Goal: Task Accomplishment & Management: Manage account settings

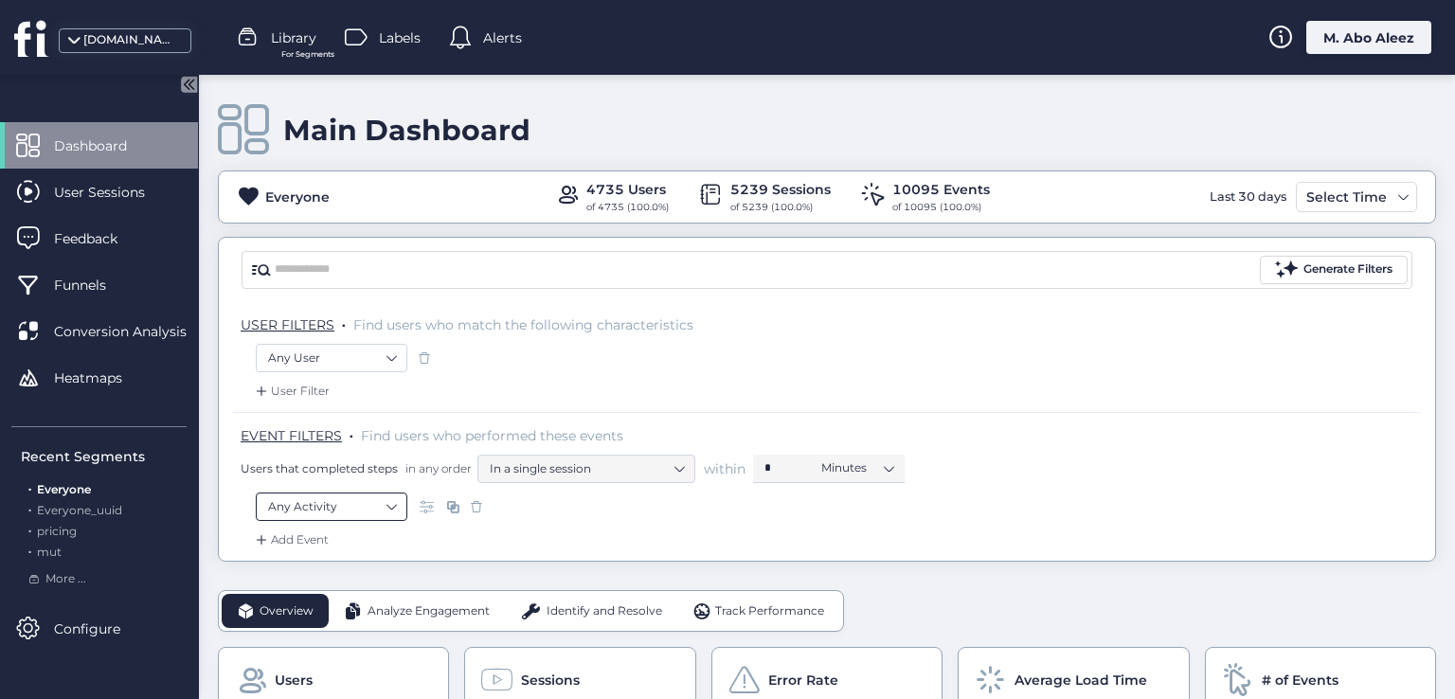
click at [364, 499] on nz-select-item "Any Activity" at bounding box center [331, 507] width 127 height 28
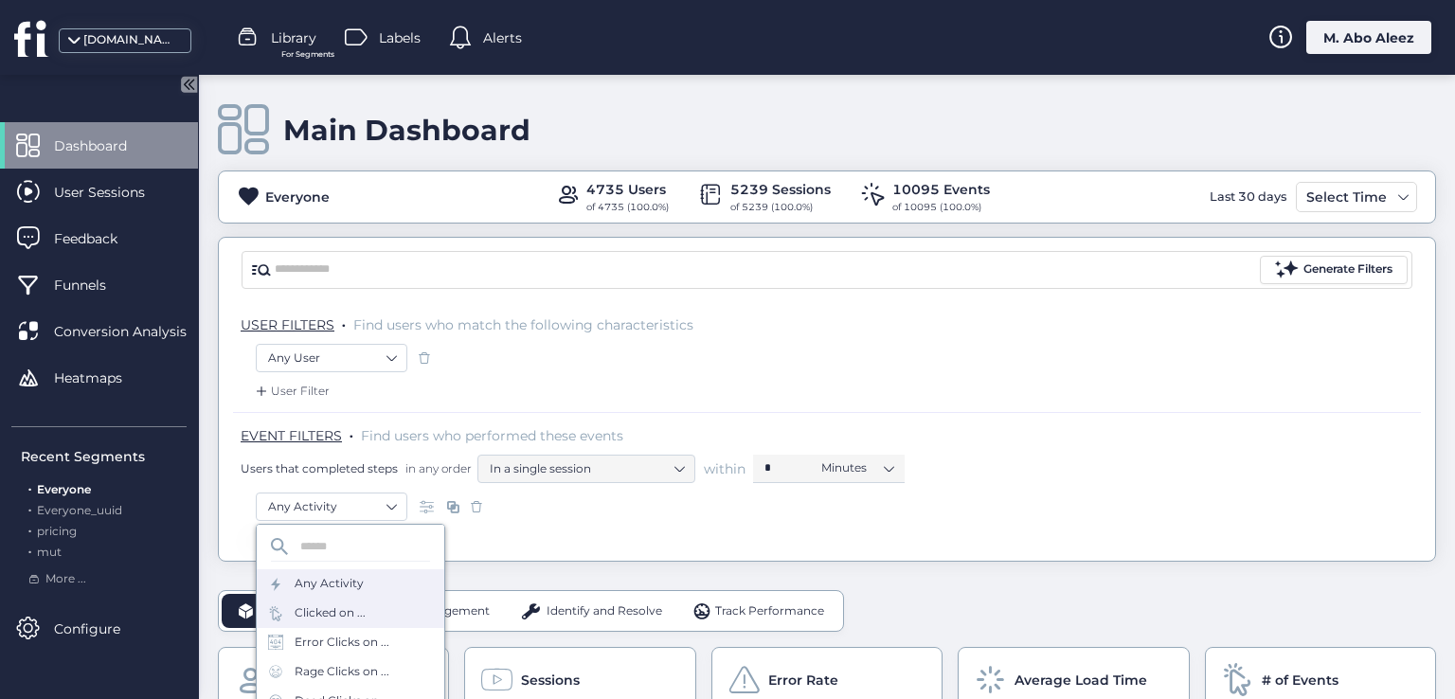
click at [366, 612] on div "Clicked on ..." at bounding box center [351, 613] width 188 height 29
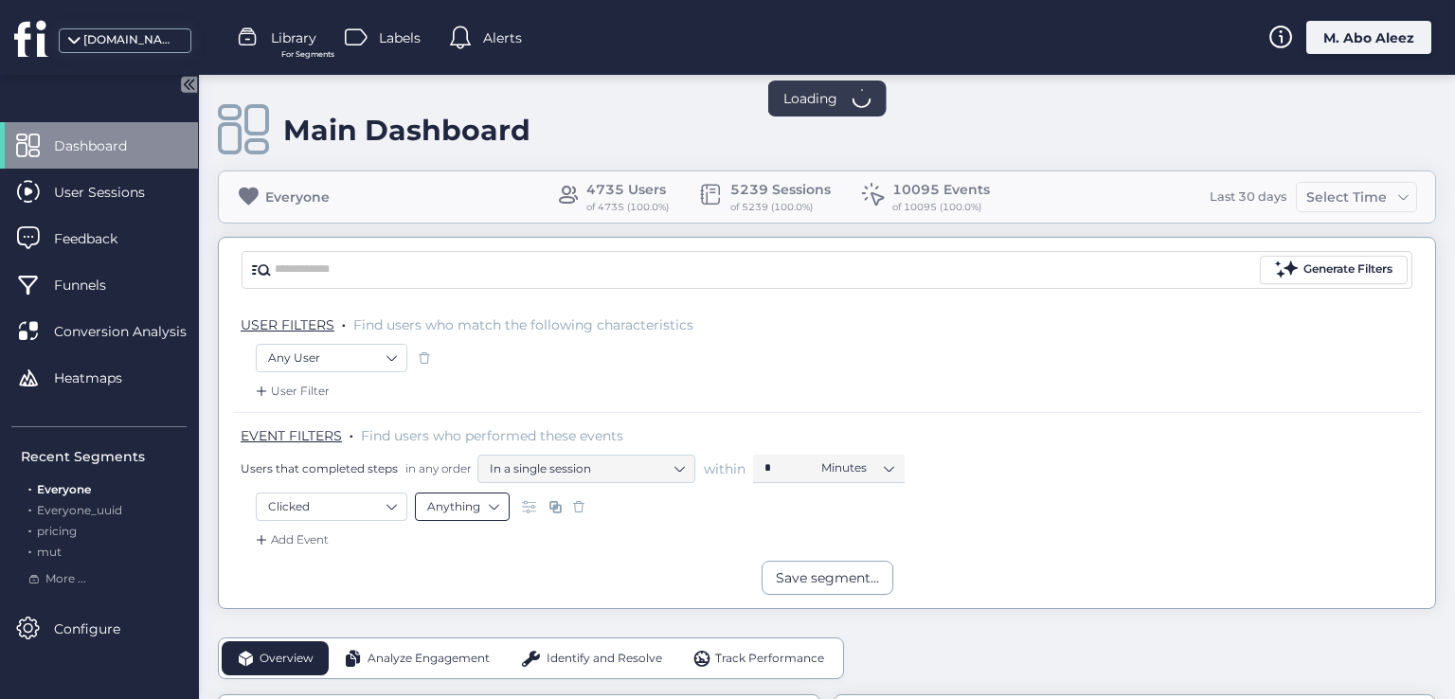
click at [499, 508] on nz-select-top-control "Anything" at bounding box center [462, 507] width 95 height 28
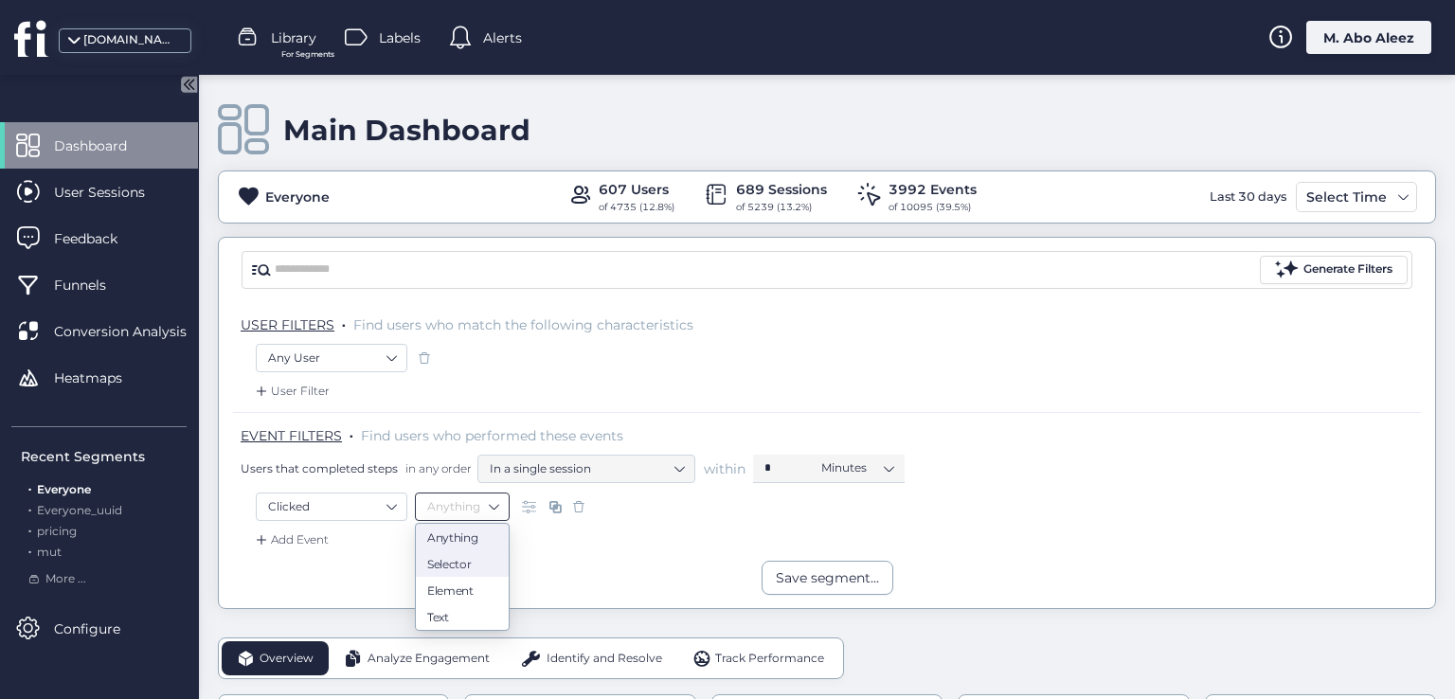
click at [458, 565] on div "Selector" at bounding box center [462, 563] width 70 height 14
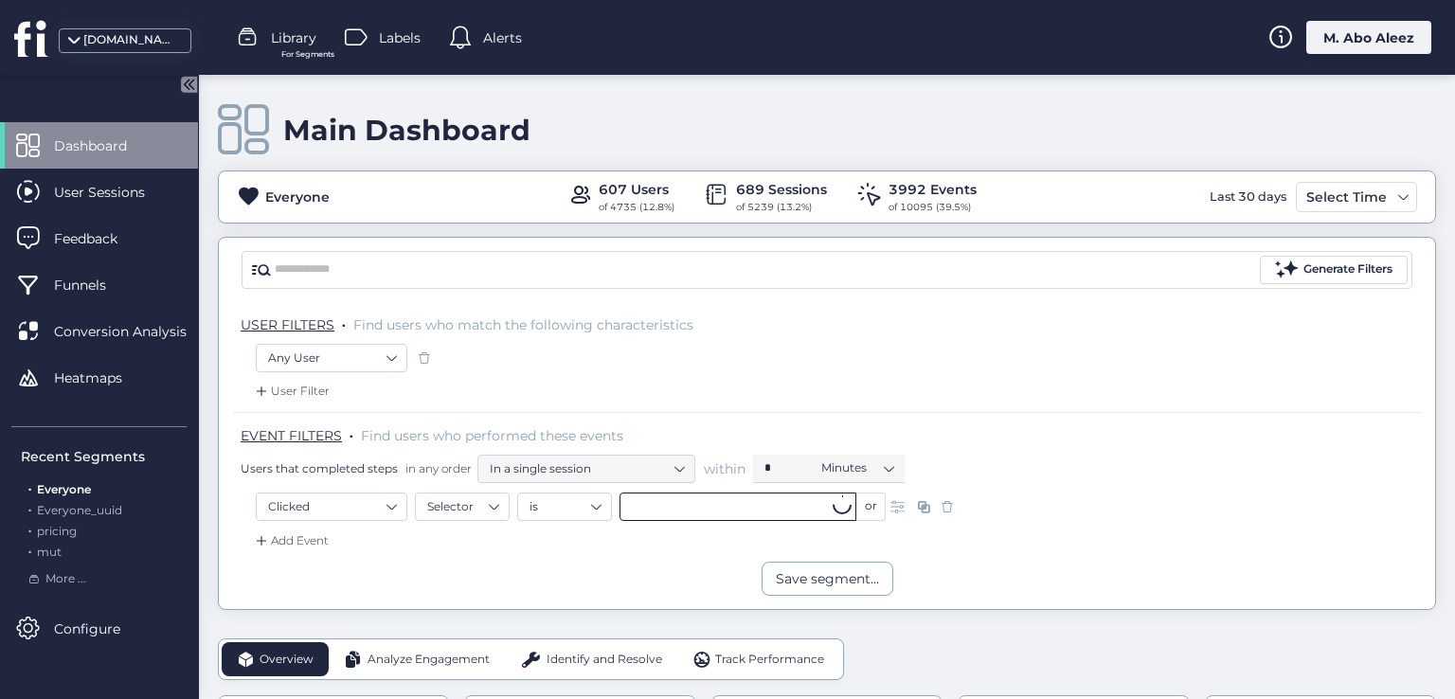
click at [657, 507] on input "text" at bounding box center [737, 507] width 237 height 28
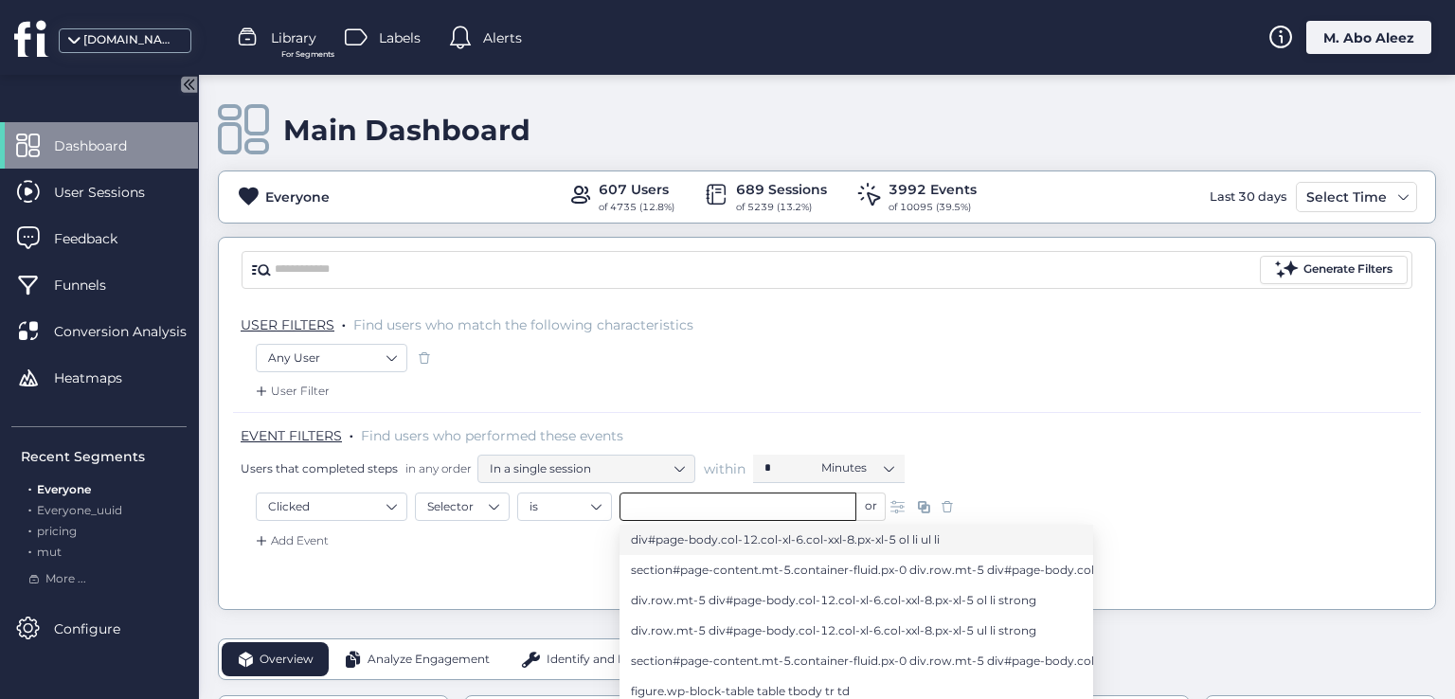
click at [651, 549] on span "div#page-body.col-12.col-xl-6.col-xxl-8.px-xl-5 ol li ul li" at bounding box center [785, 539] width 309 height 21
type input "**********"
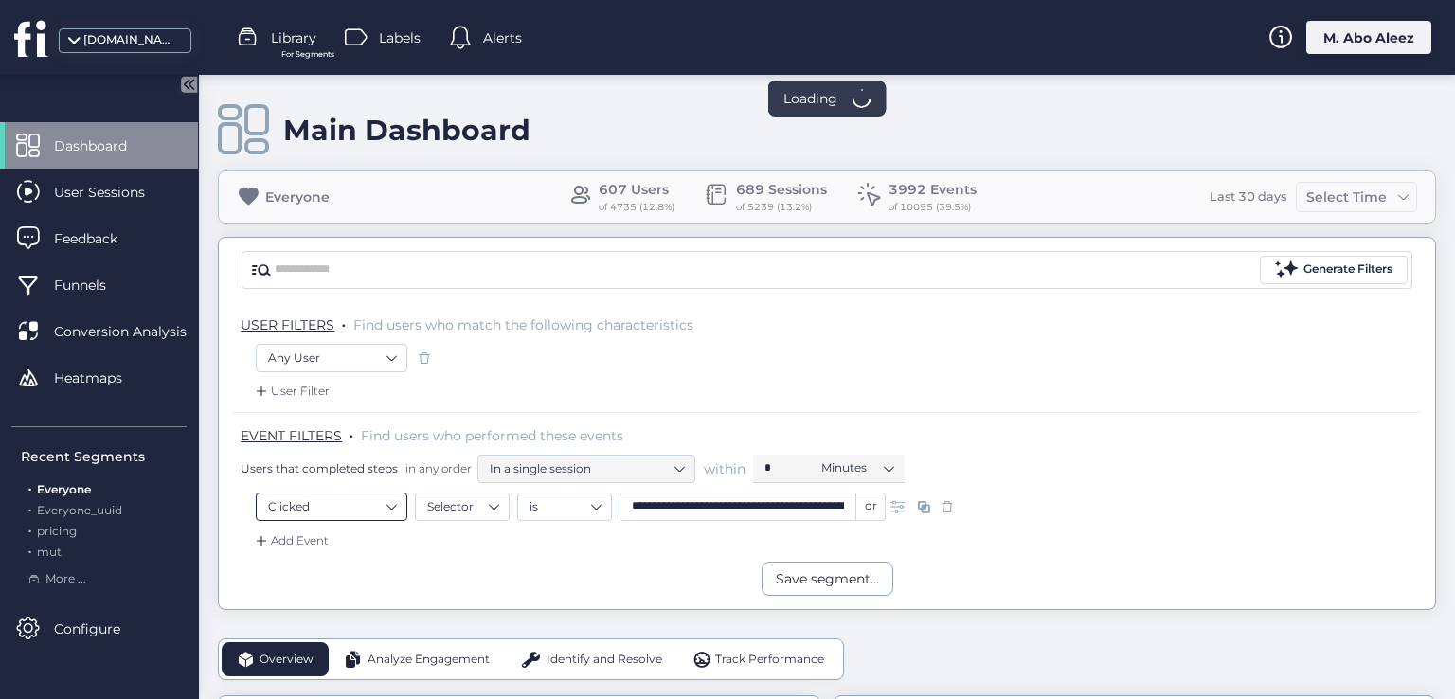
click at [326, 506] on nz-select-item "Clicked" at bounding box center [331, 507] width 127 height 28
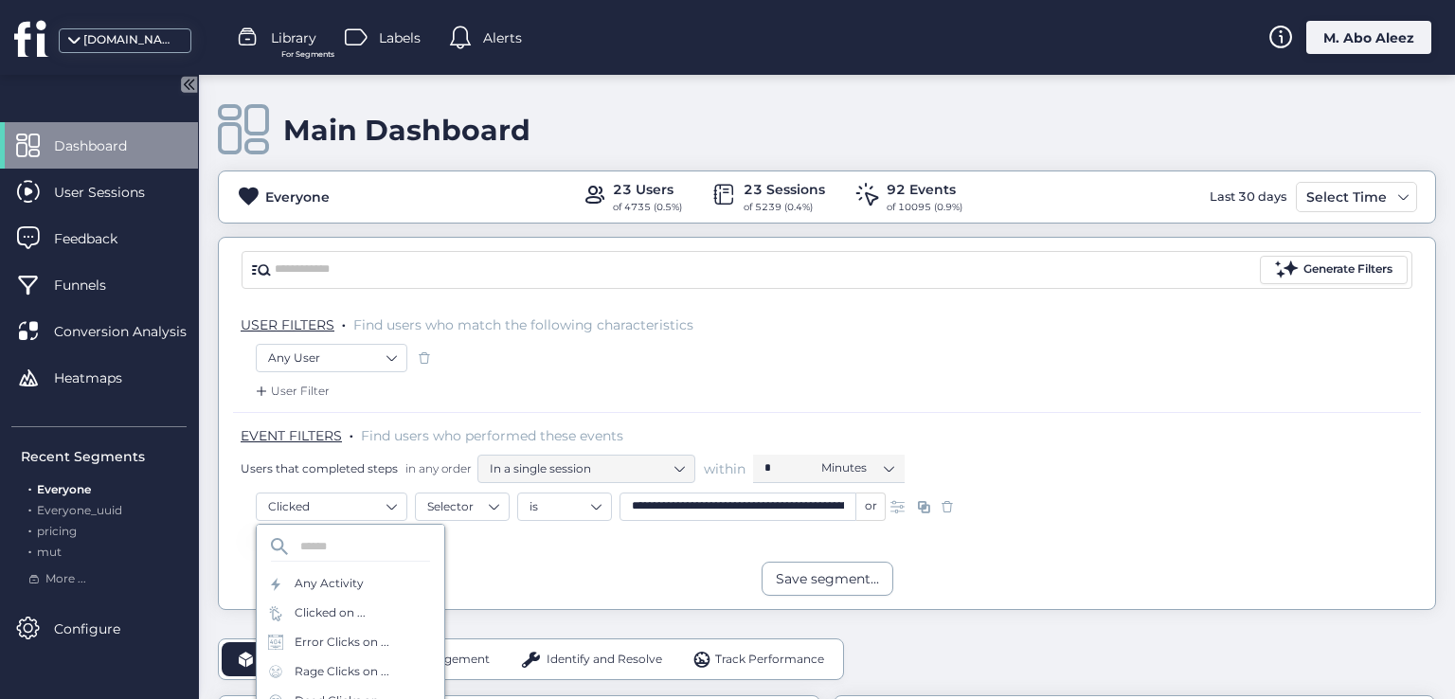
click at [219, 576] on div "Save segment..." at bounding box center [827, 579] width 1216 height 34
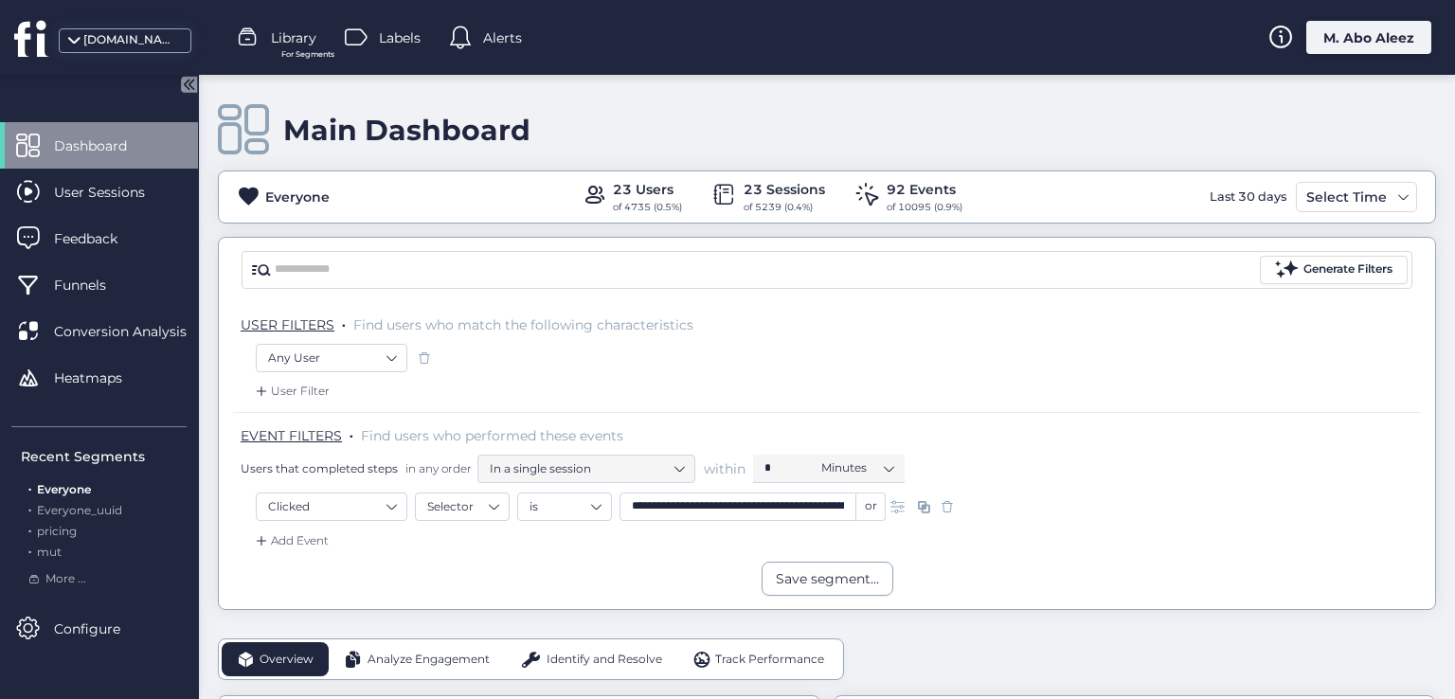
click at [282, 537] on div "Add Event" at bounding box center [290, 540] width 77 height 19
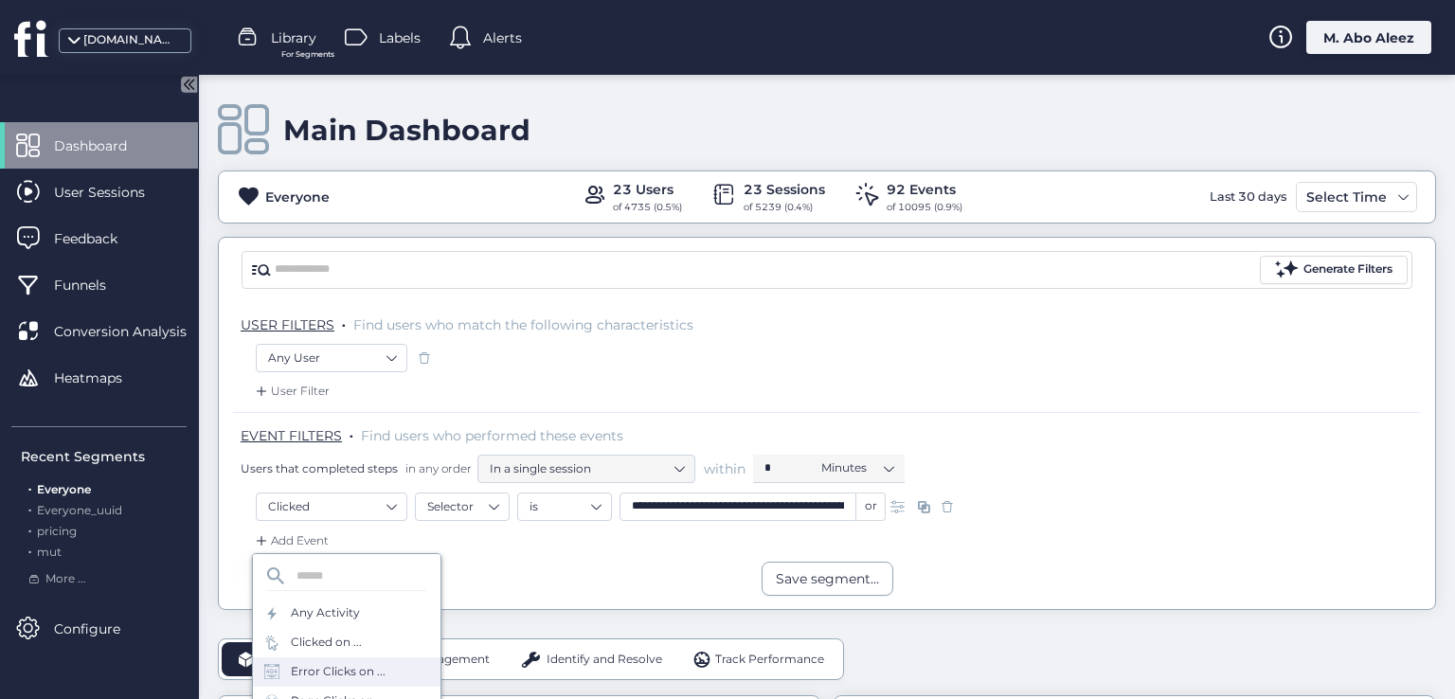
click at [289, 657] on div "Error Clicks on ..." at bounding box center [347, 671] width 188 height 29
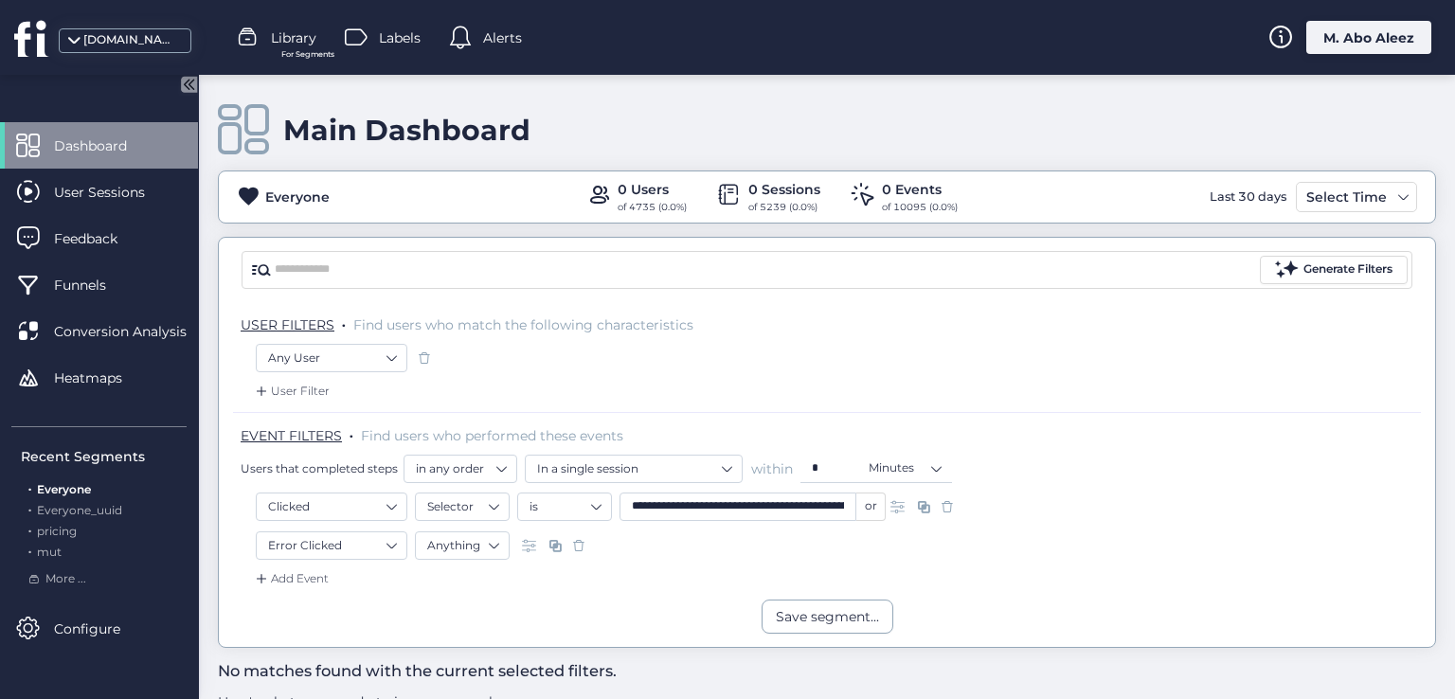
click at [577, 544] on span at bounding box center [578, 545] width 19 height 19
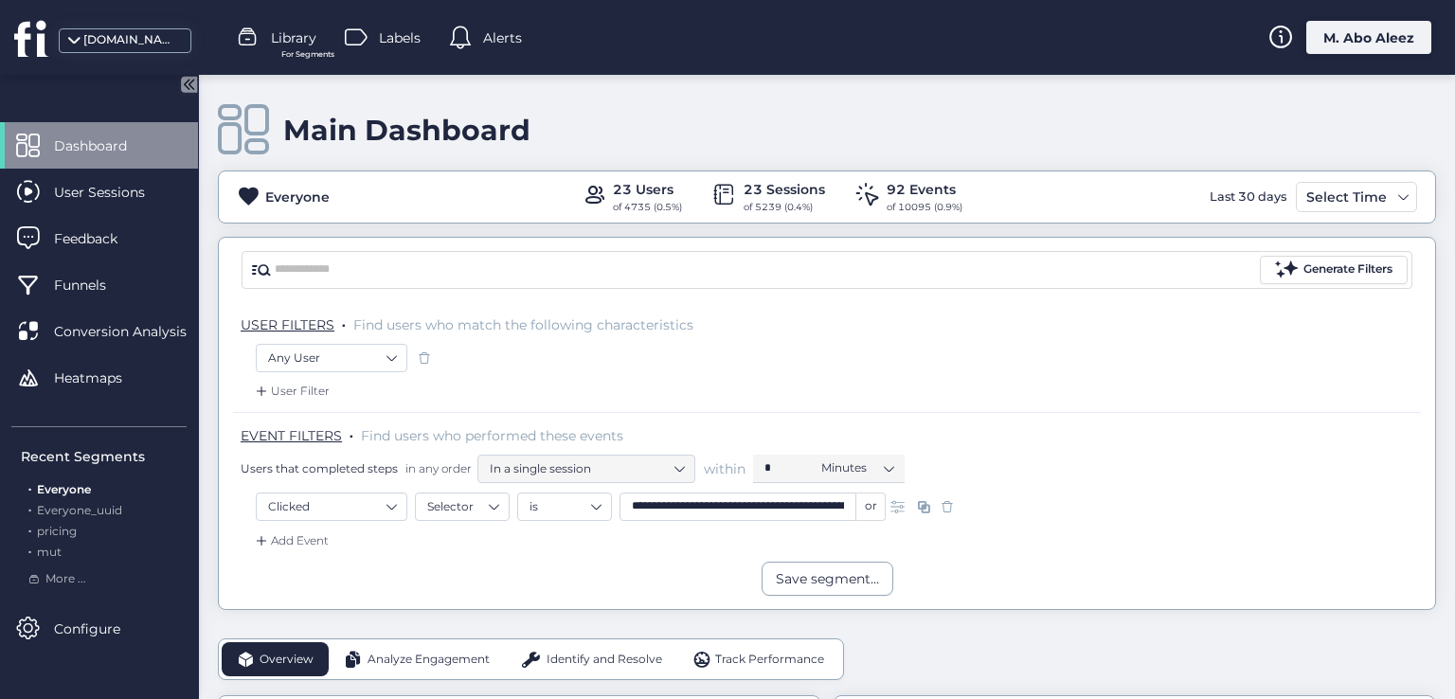
click at [943, 506] on span at bounding box center [947, 506] width 19 height 19
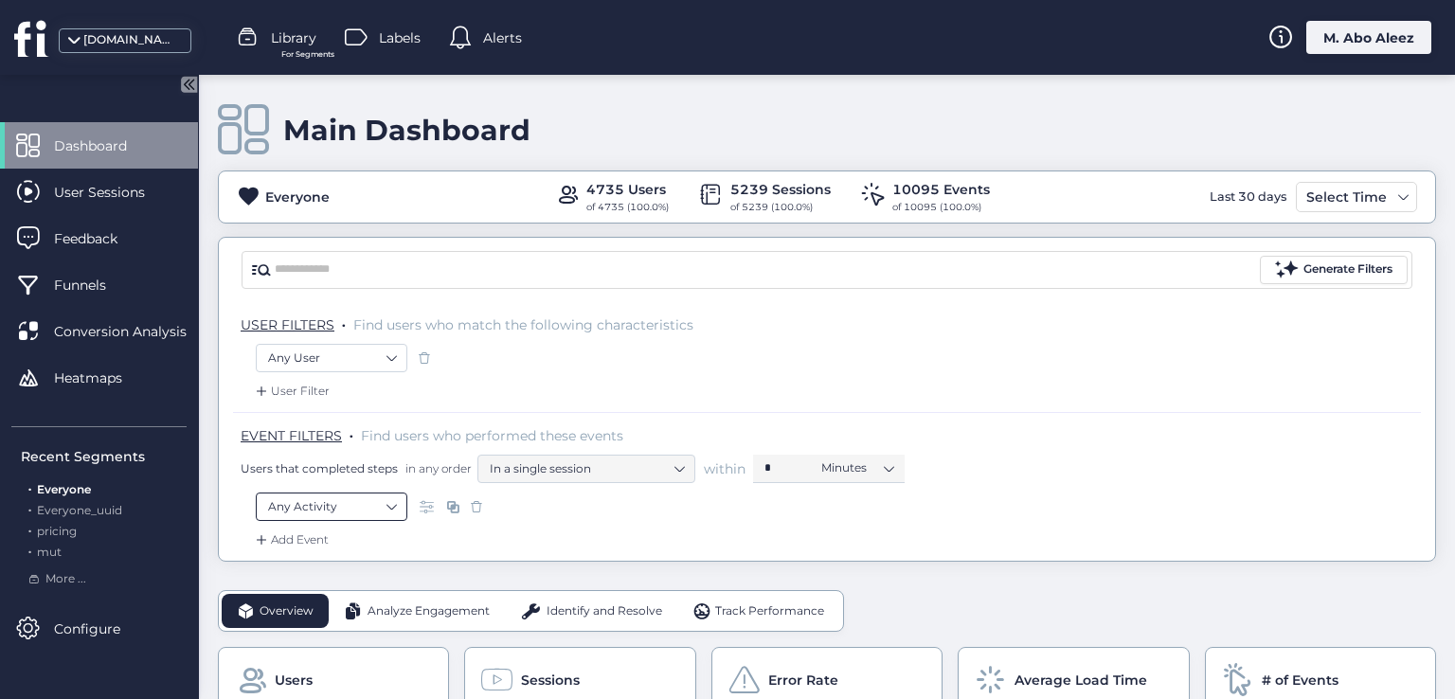
click at [370, 497] on nz-select-item "Any Activity" at bounding box center [331, 507] width 127 height 28
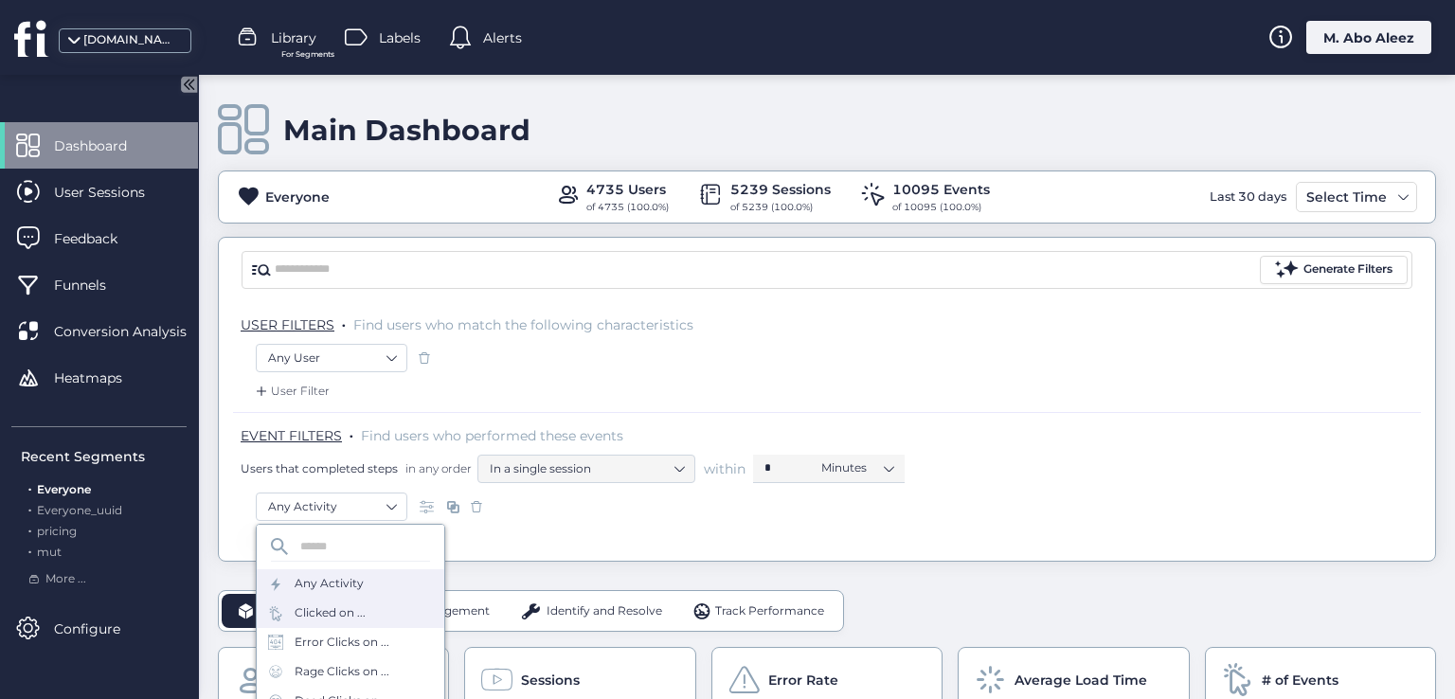
click at [360, 610] on div "Clicked on ..." at bounding box center [330, 613] width 71 height 18
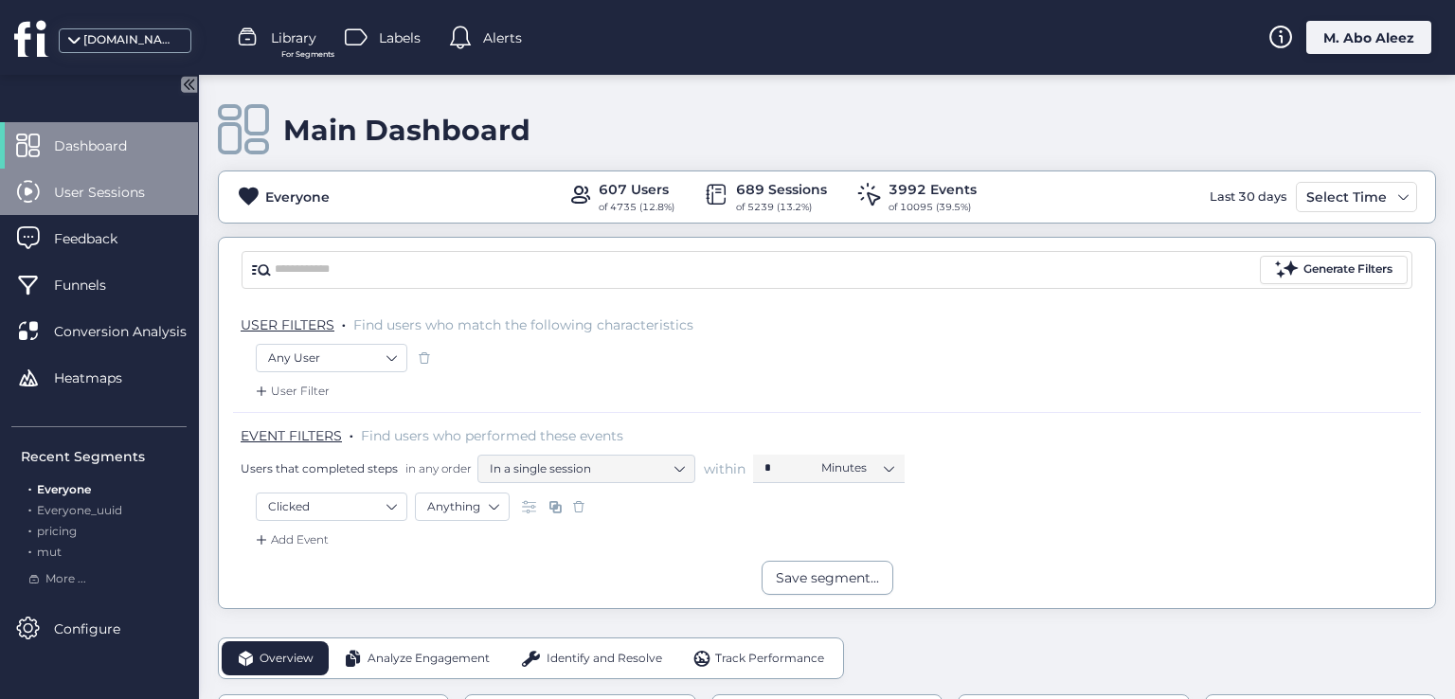
click at [128, 183] on span "User Sessions" at bounding box center [113, 192] width 119 height 21
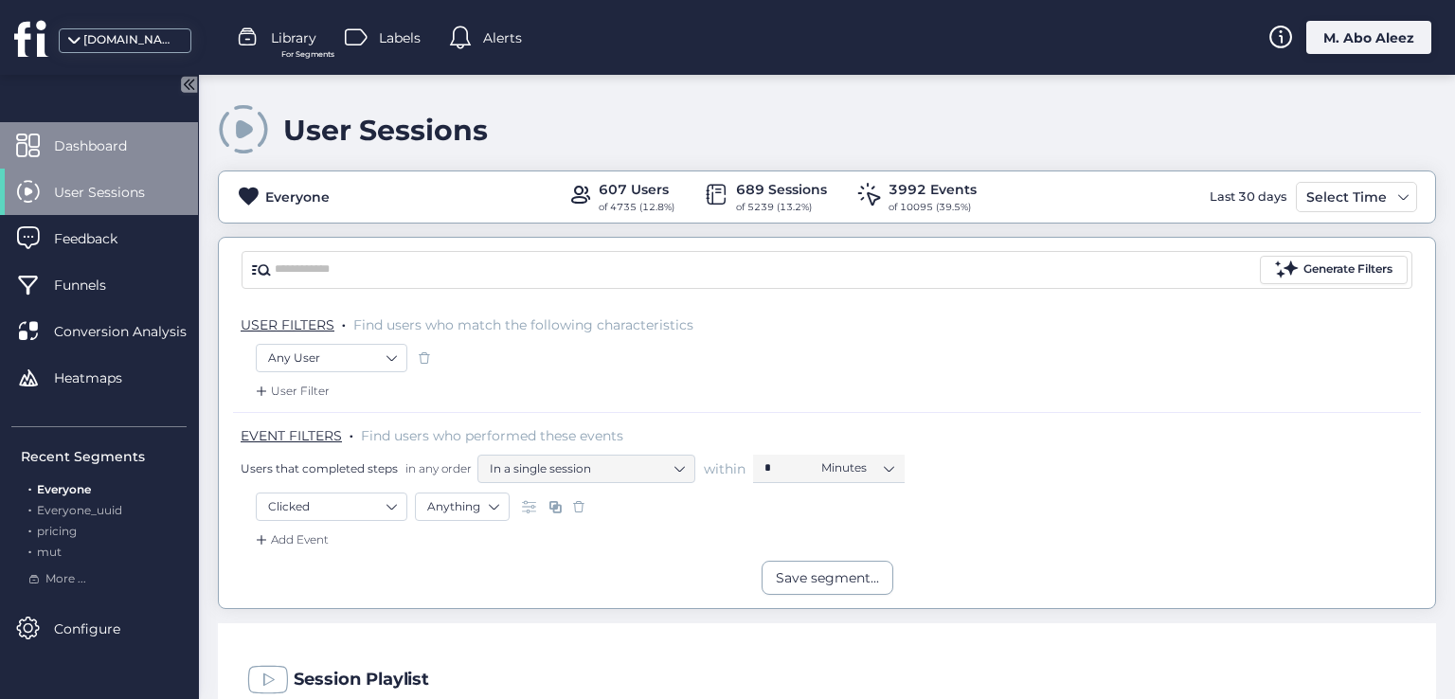
click at [135, 161] on div "Dashboard" at bounding box center [99, 145] width 198 height 46
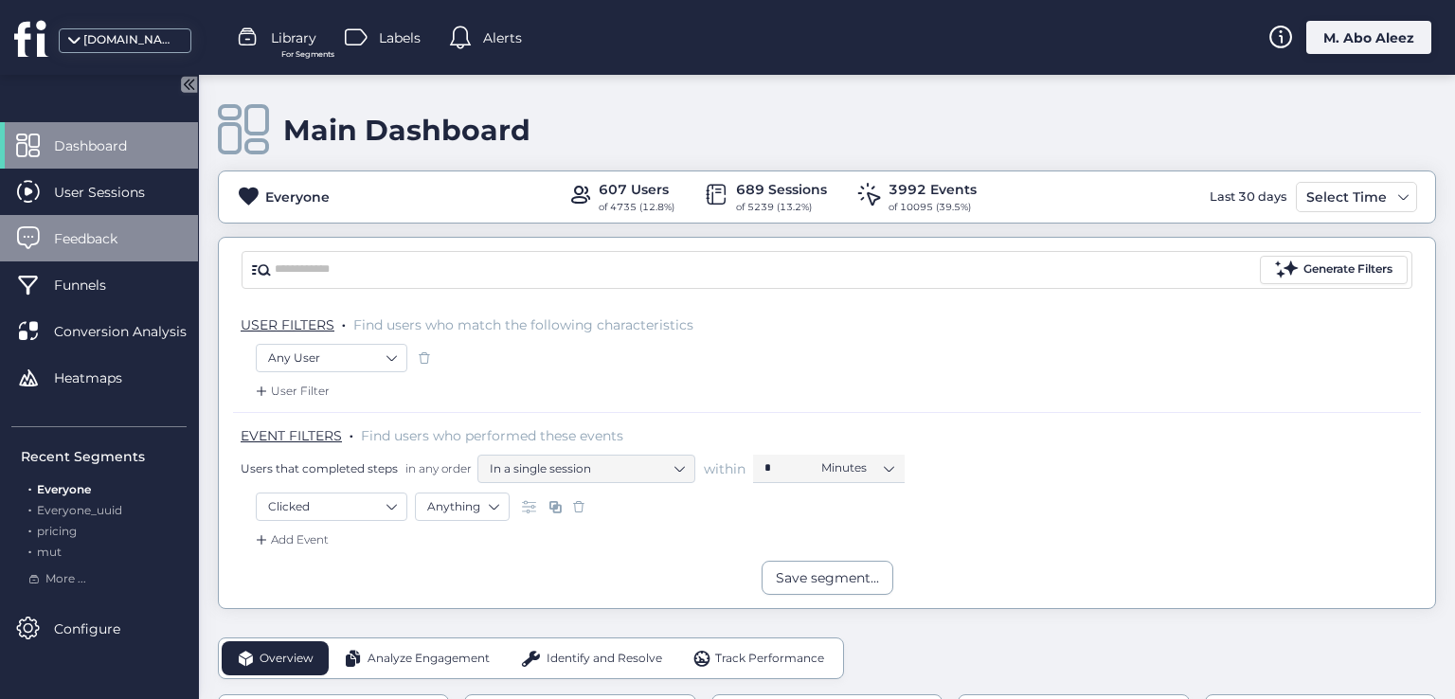
click at [145, 224] on div "Feedback" at bounding box center [99, 238] width 198 height 46
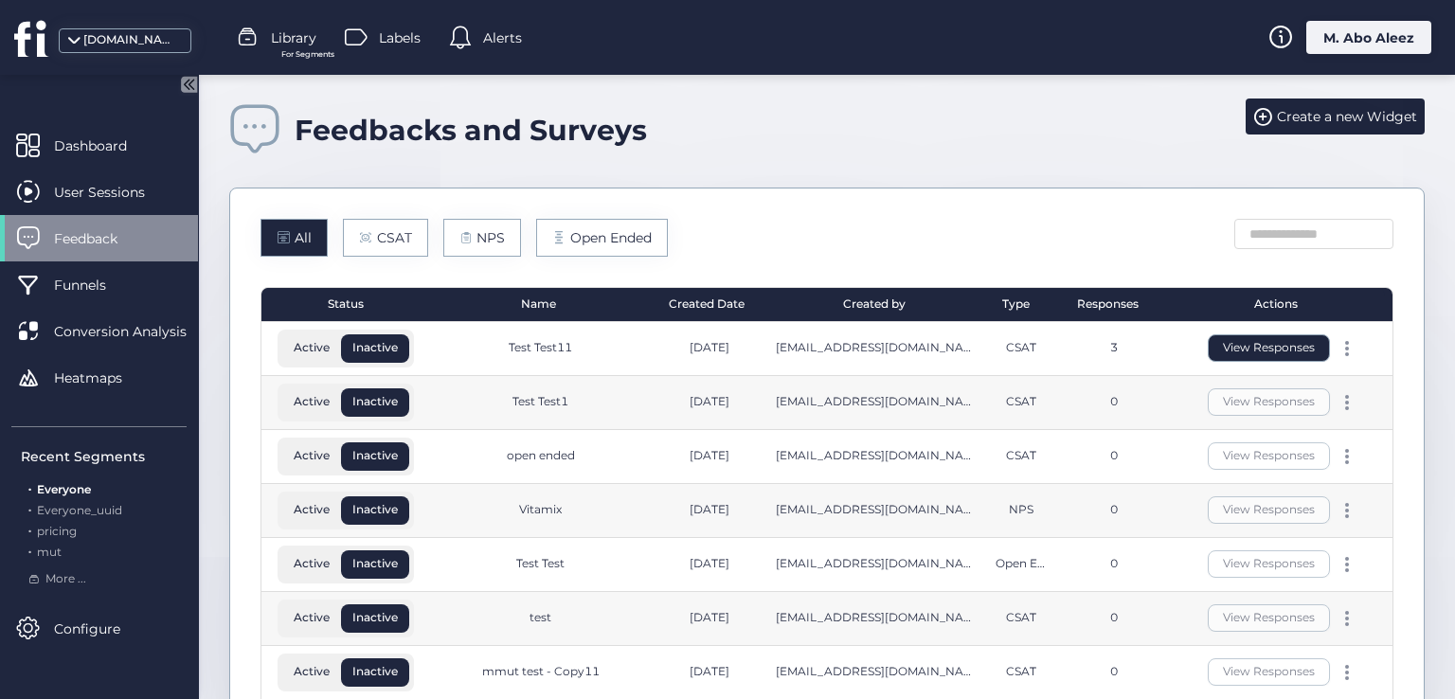
click at [1239, 351] on button "View Responses" at bounding box center [1269, 347] width 122 height 27
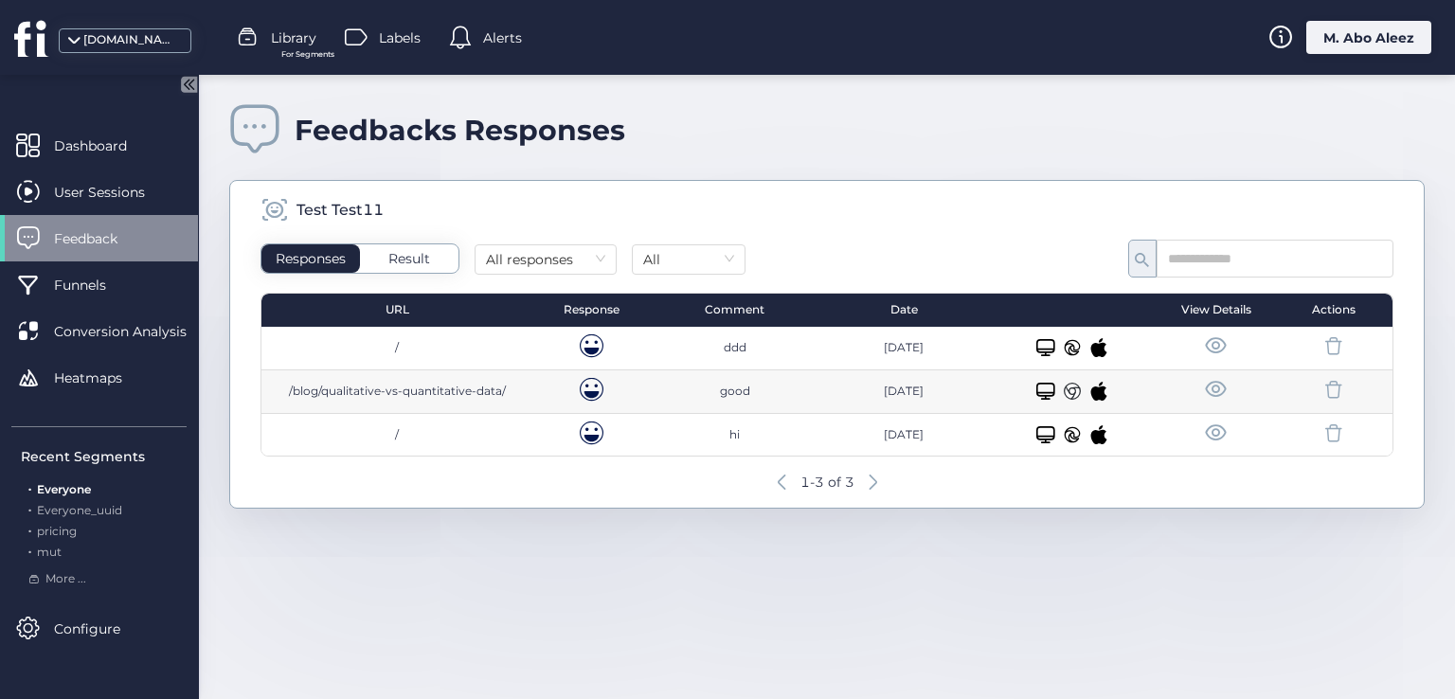
click at [1213, 350] on span at bounding box center [1216, 346] width 24 height 24
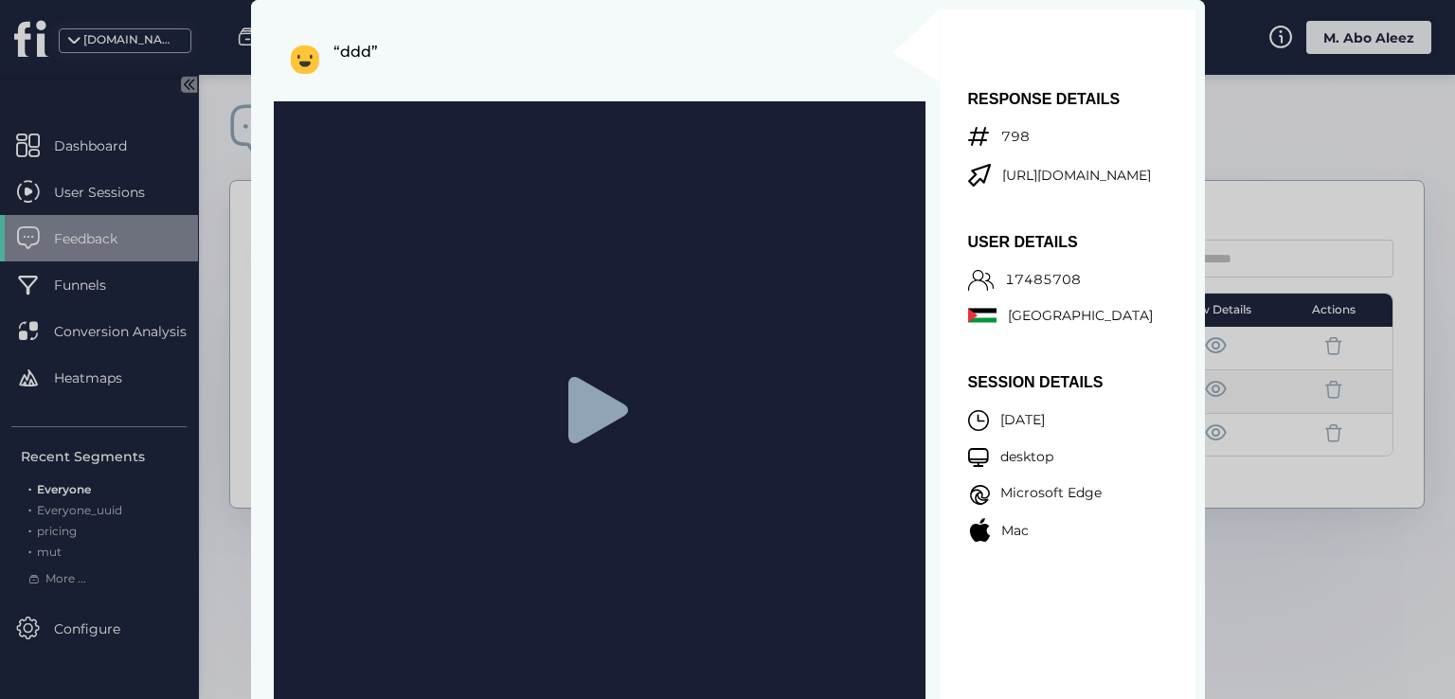
click at [612, 393] on icon at bounding box center [599, 410] width 66 height 66
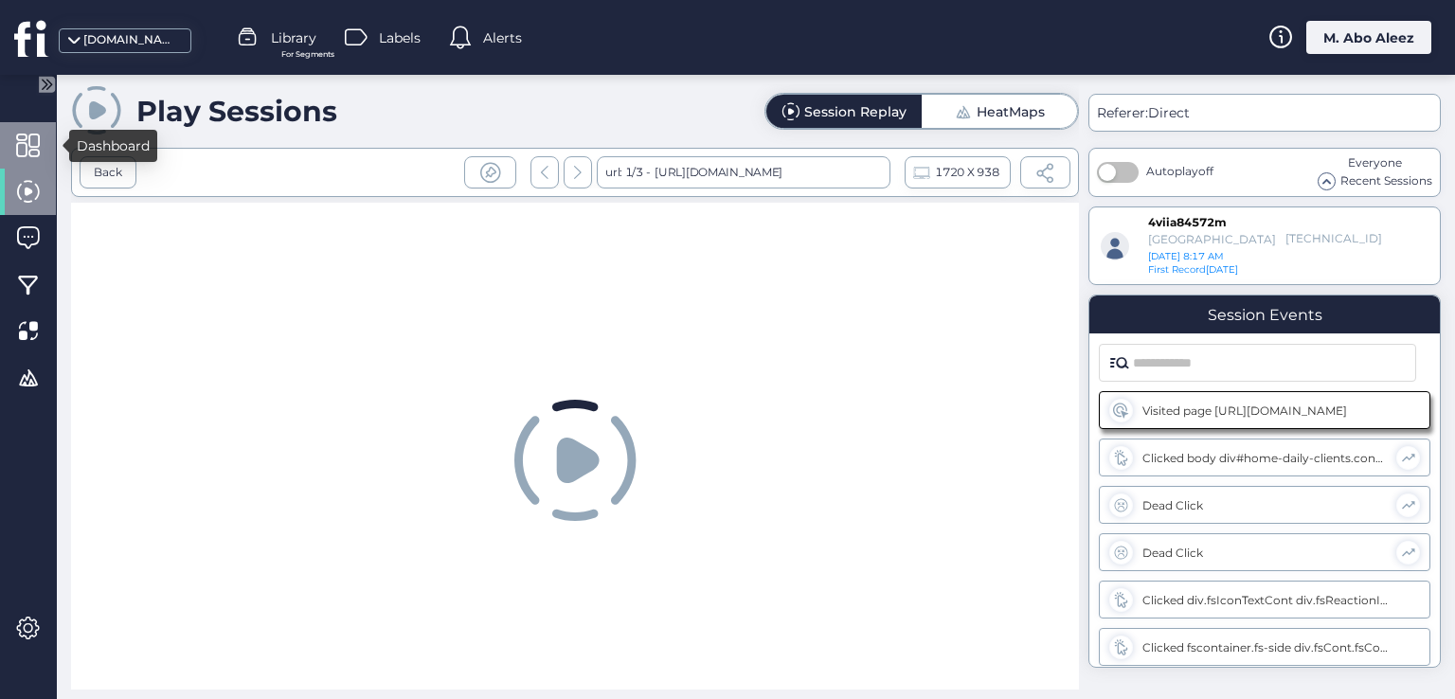
click at [27, 141] on span at bounding box center [28, 146] width 24 height 24
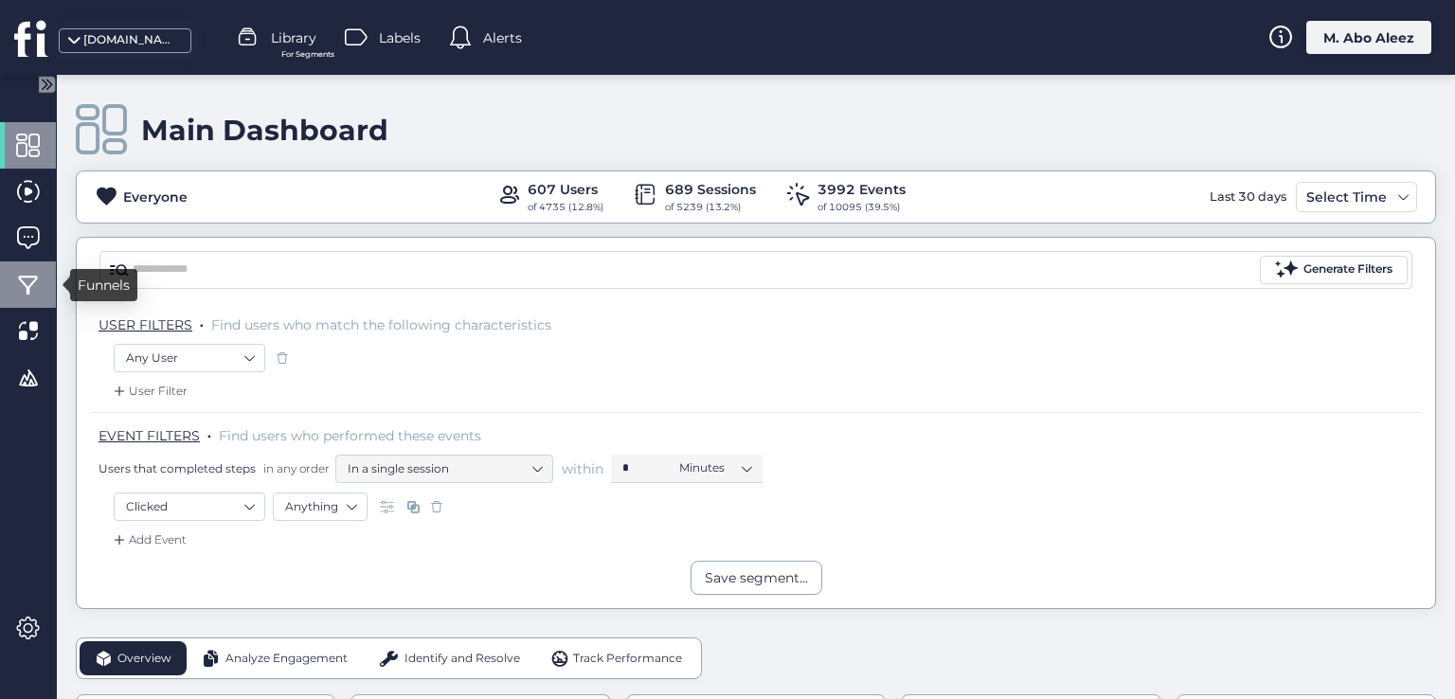
click at [22, 278] on span at bounding box center [28, 285] width 24 height 24
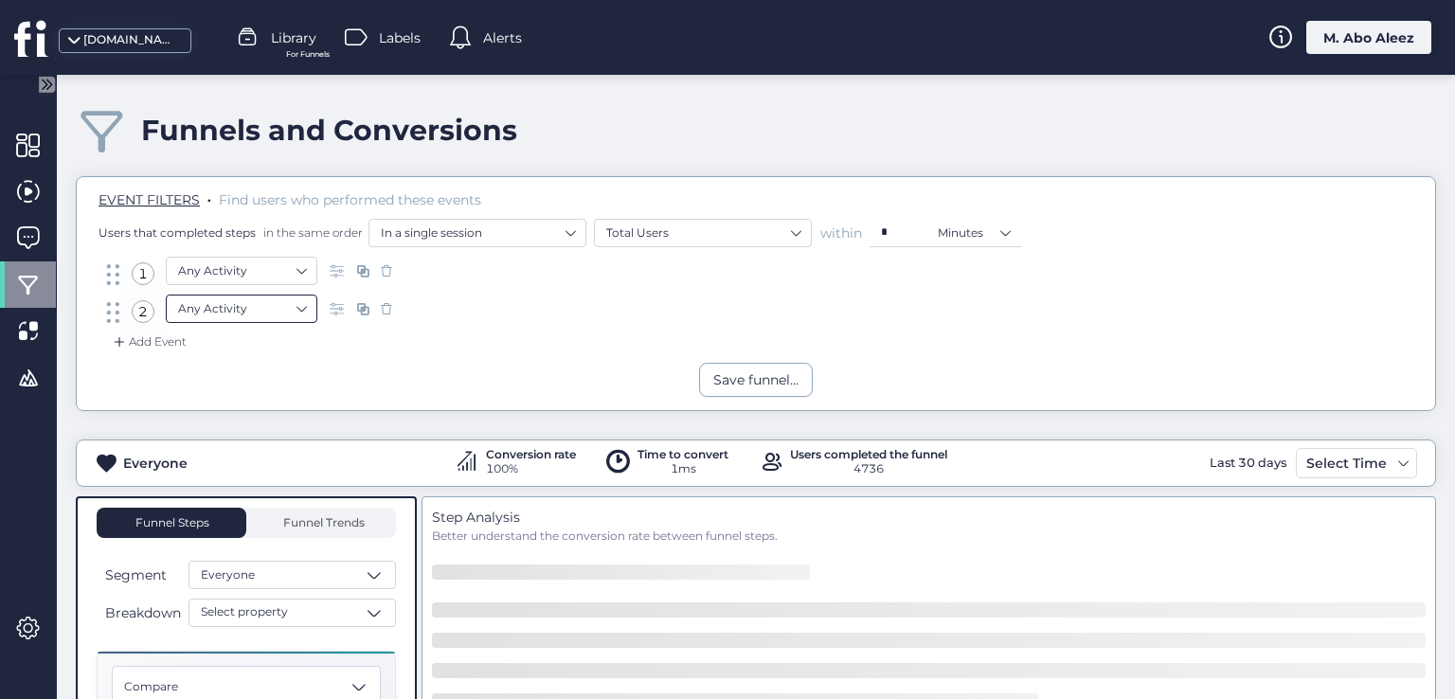
click at [212, 314] on nz-select-item "Any Activity" at bounding box center [241, 309] width 127 height 28
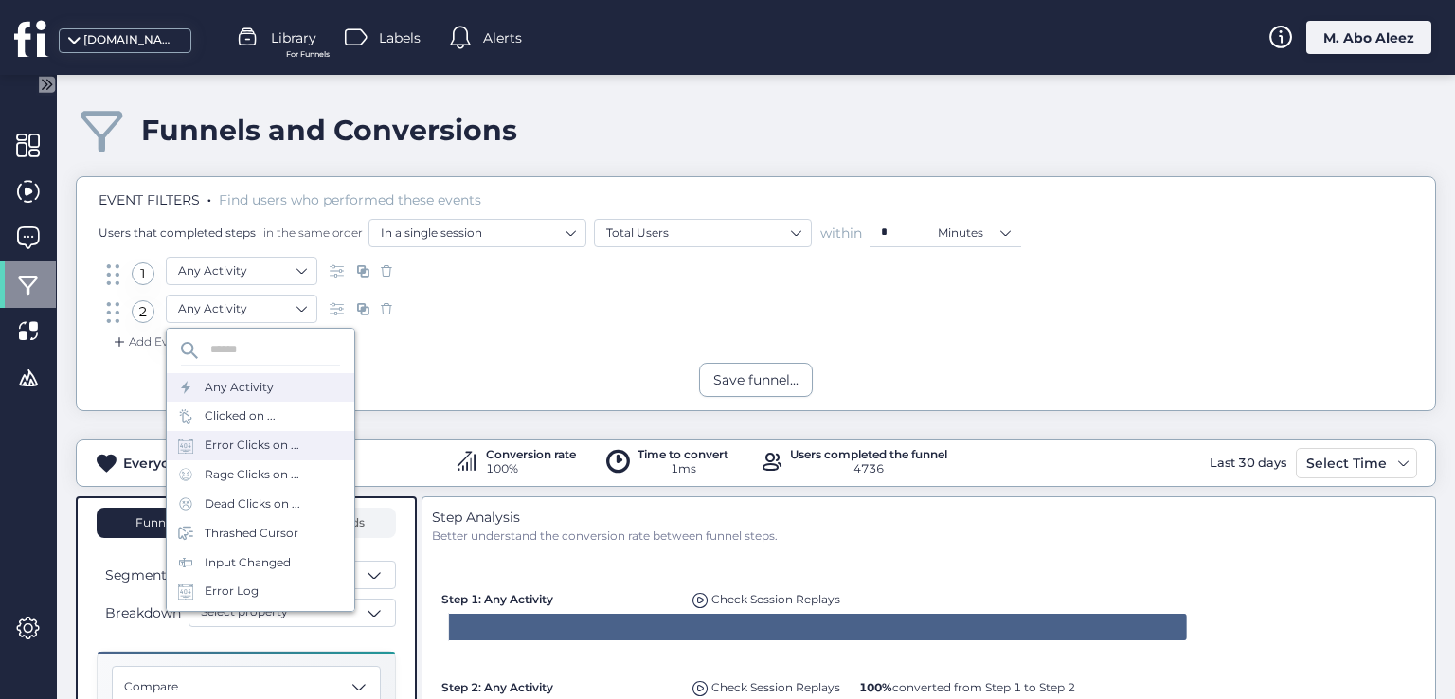
click at [245, 447] on div "Error Clicks on ..." at bounding box center [252, 446] width 95 height 18
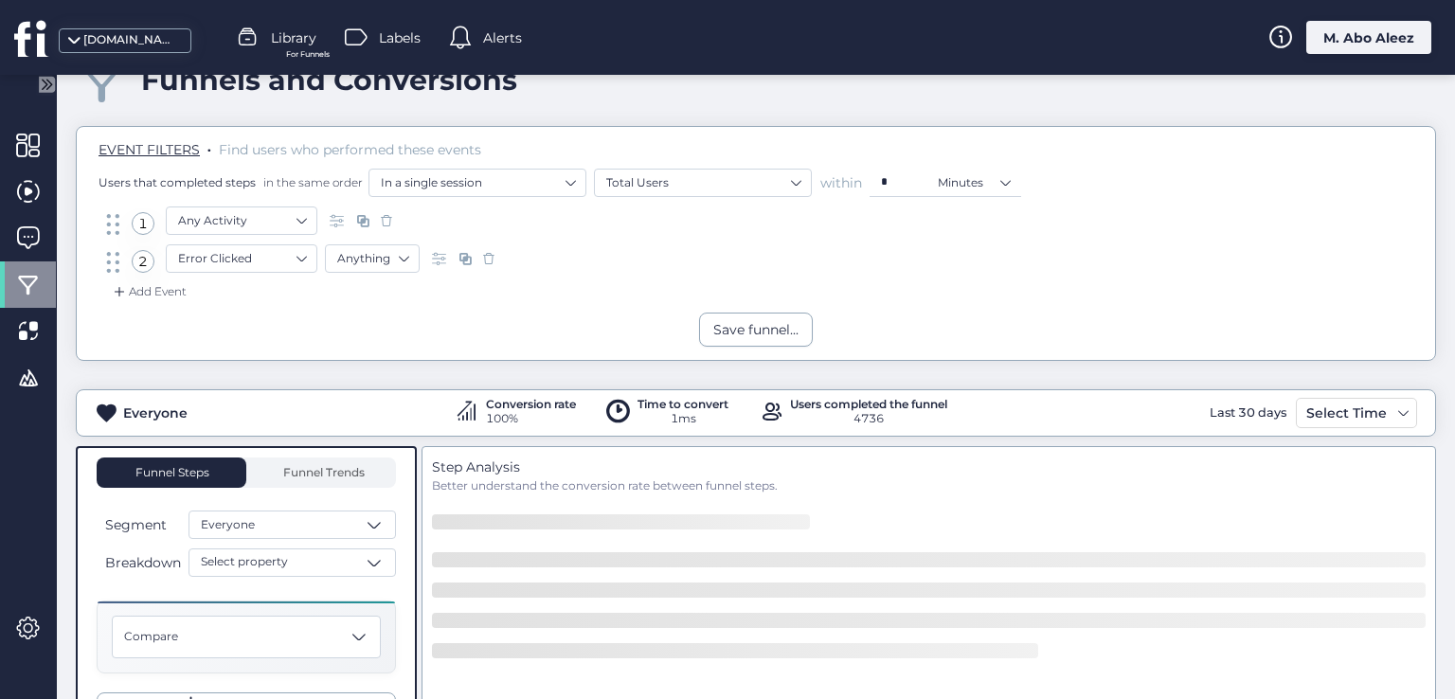
scroll to position [95, 0]
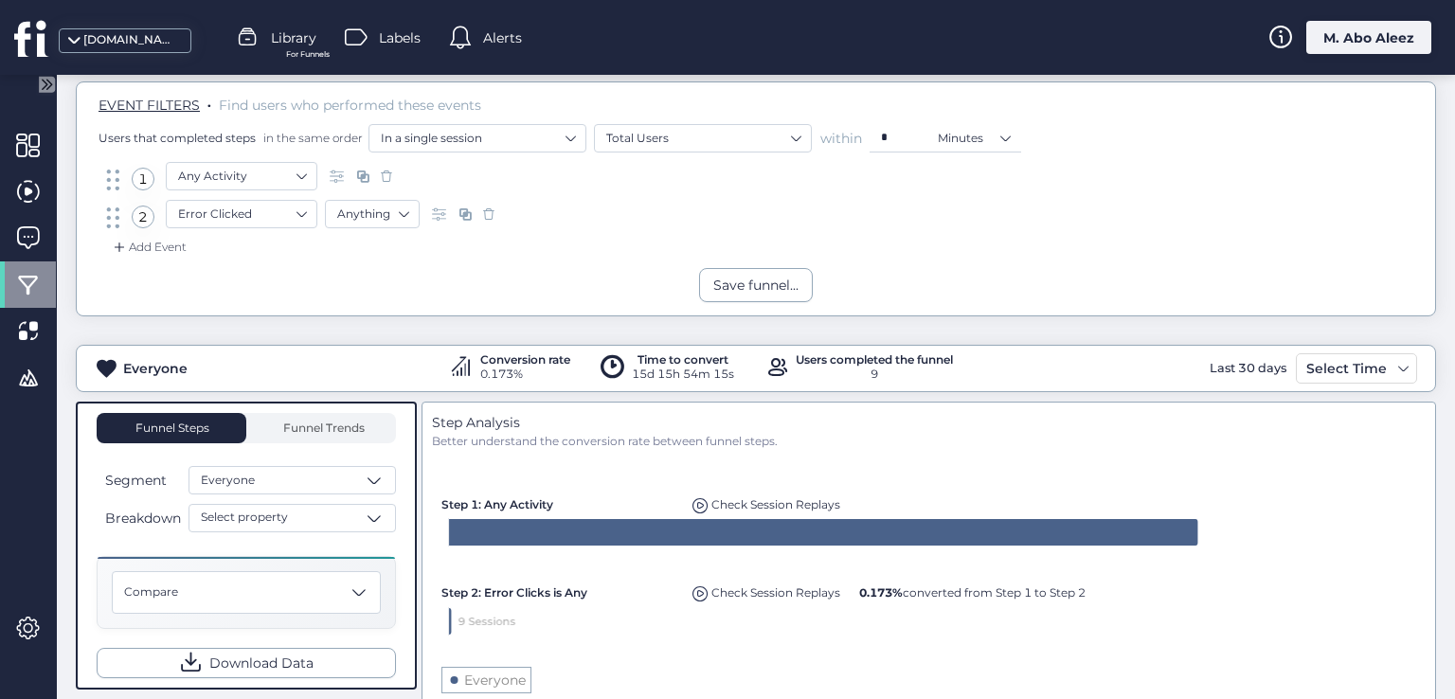
click at [746, 511] on div "Check Session Replays" at bounding box center [766, 501] width 157 height 27
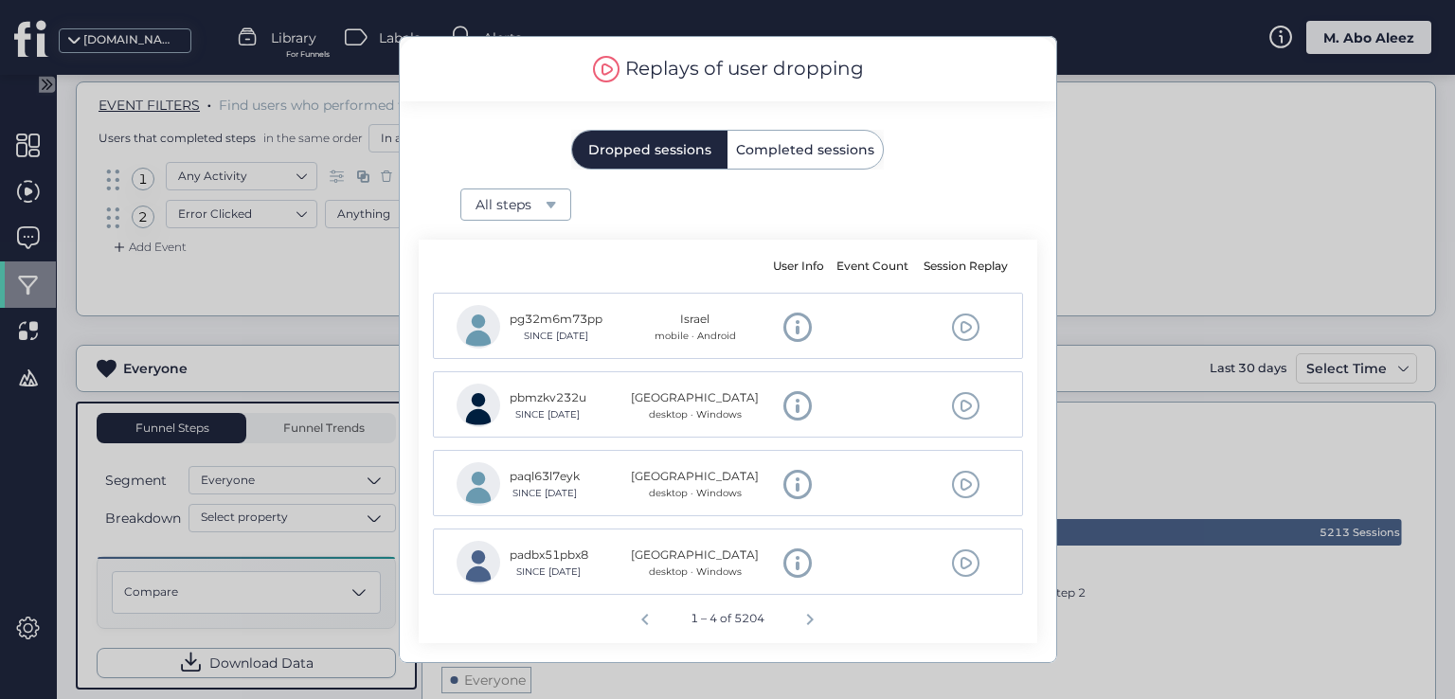
click at [956, 321] on span at bounding box center [965, 327] width 29 height 29
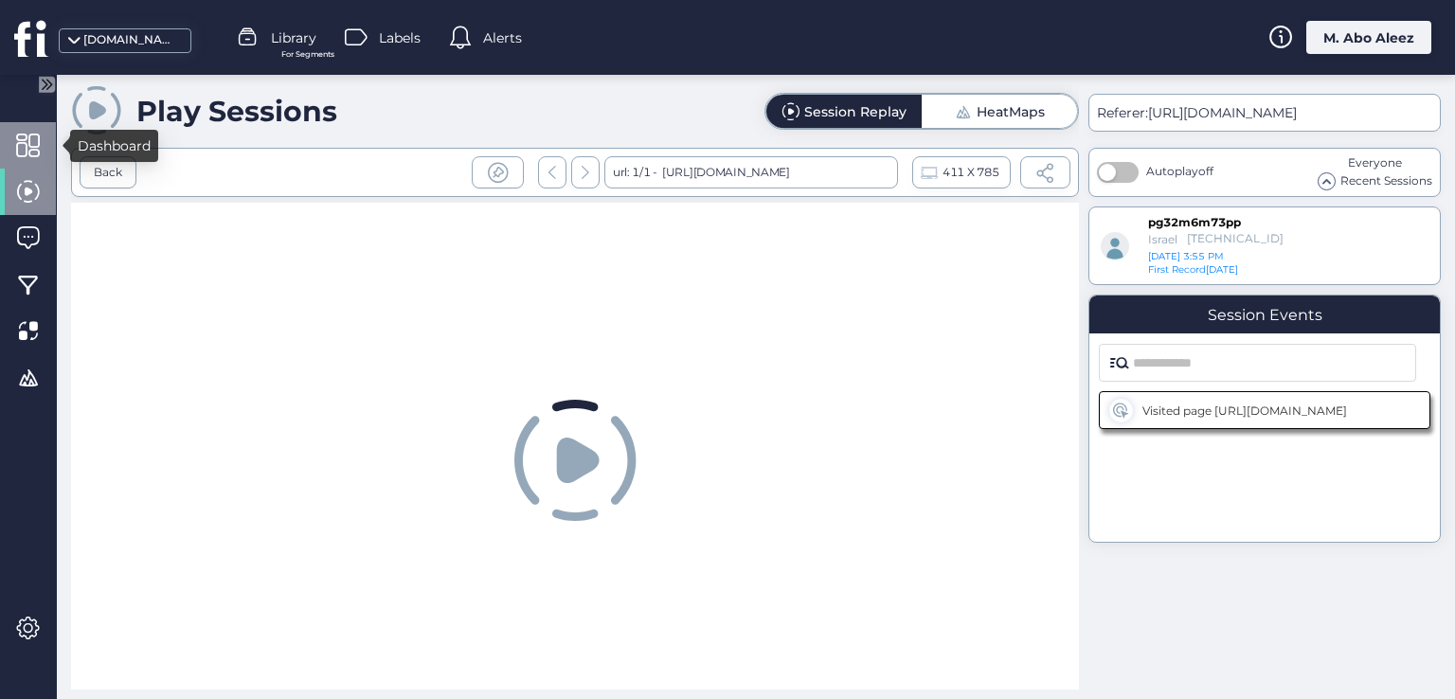
click at [27, 151] on span at bounding box center [28, 146] width 24 height 24
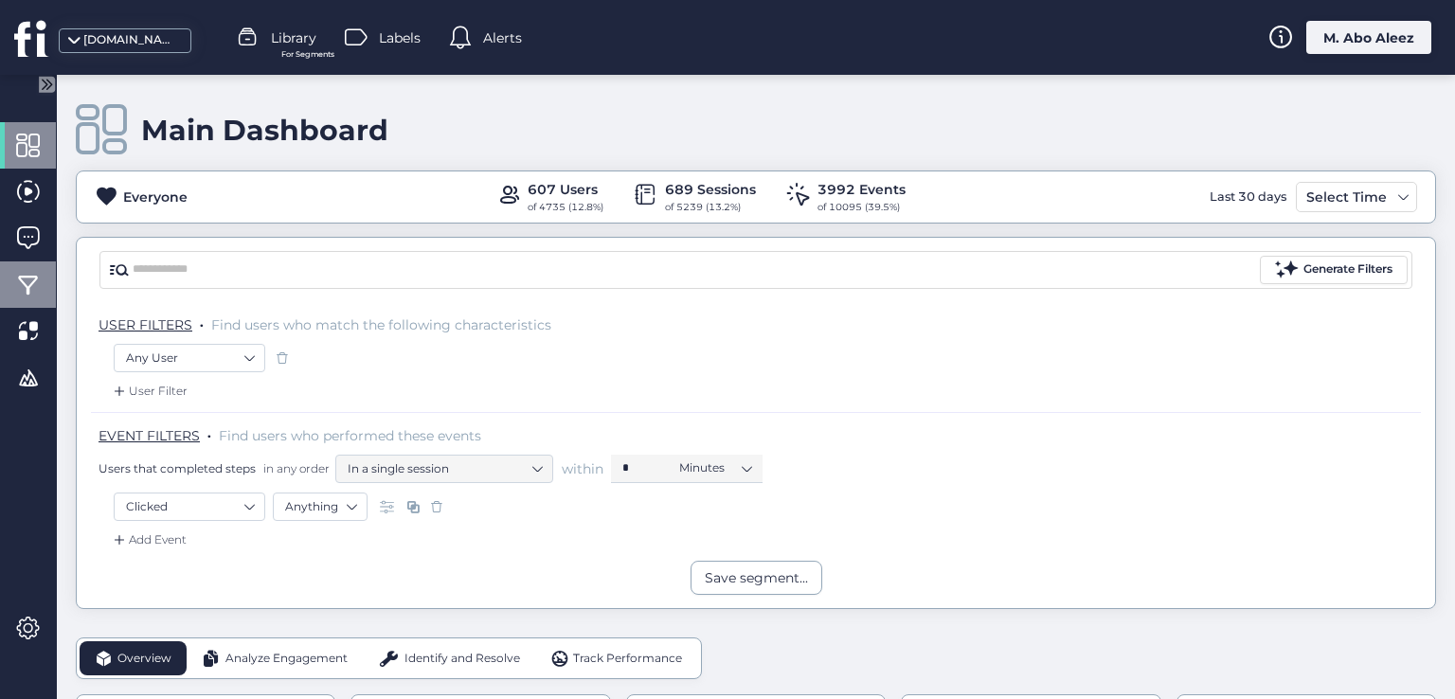
click at [40, 263] on div at bounding box center [28, 284] width 56 height 46
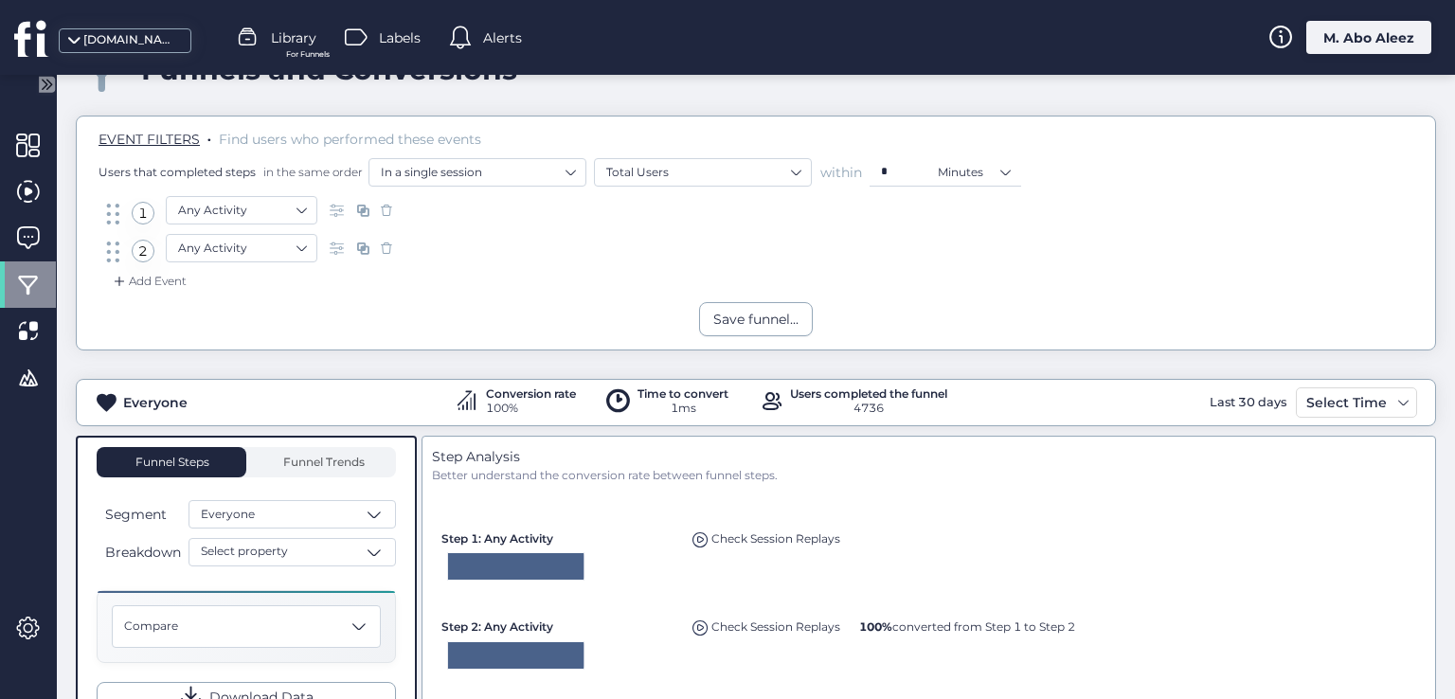
scroll to position [95, 0]
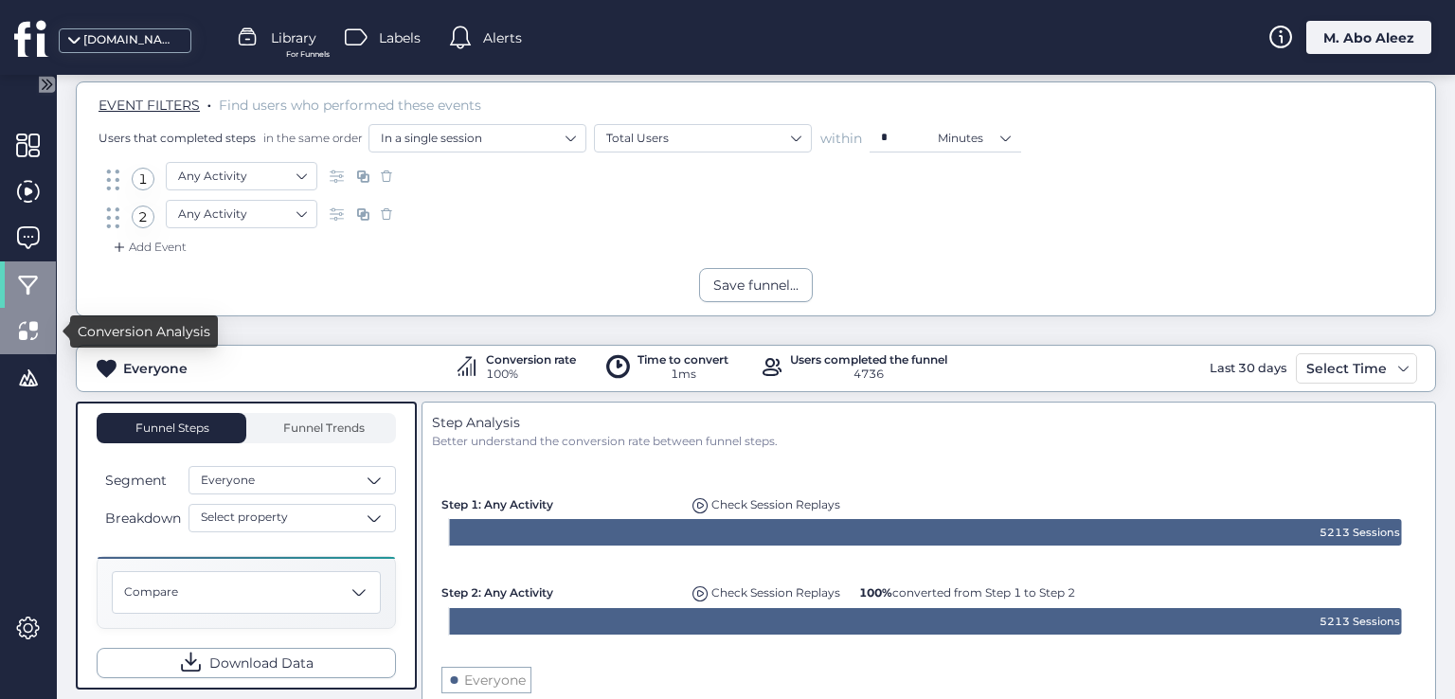
click at [25, 331] on span at bounding box center [28, 331] width 24 height 24
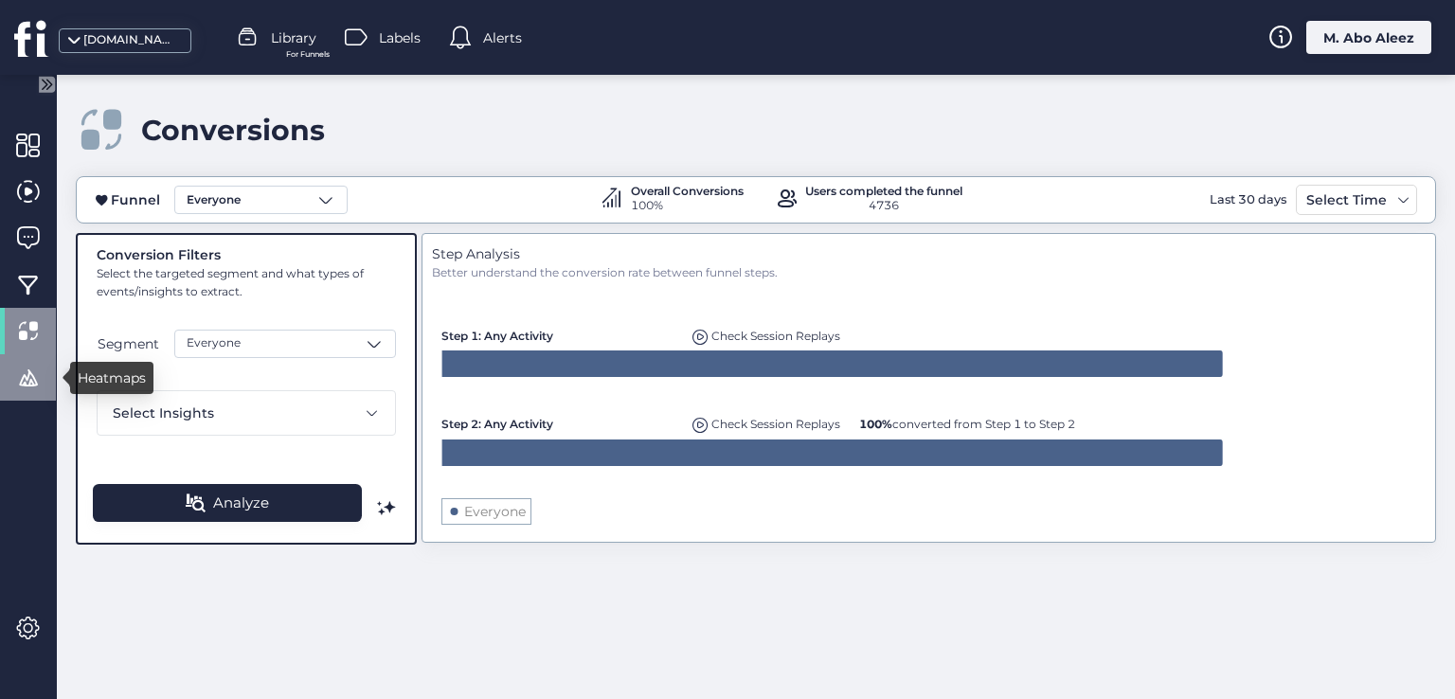
click at [12, 377] on div at bounding box center [28, 377] width 56 height 46
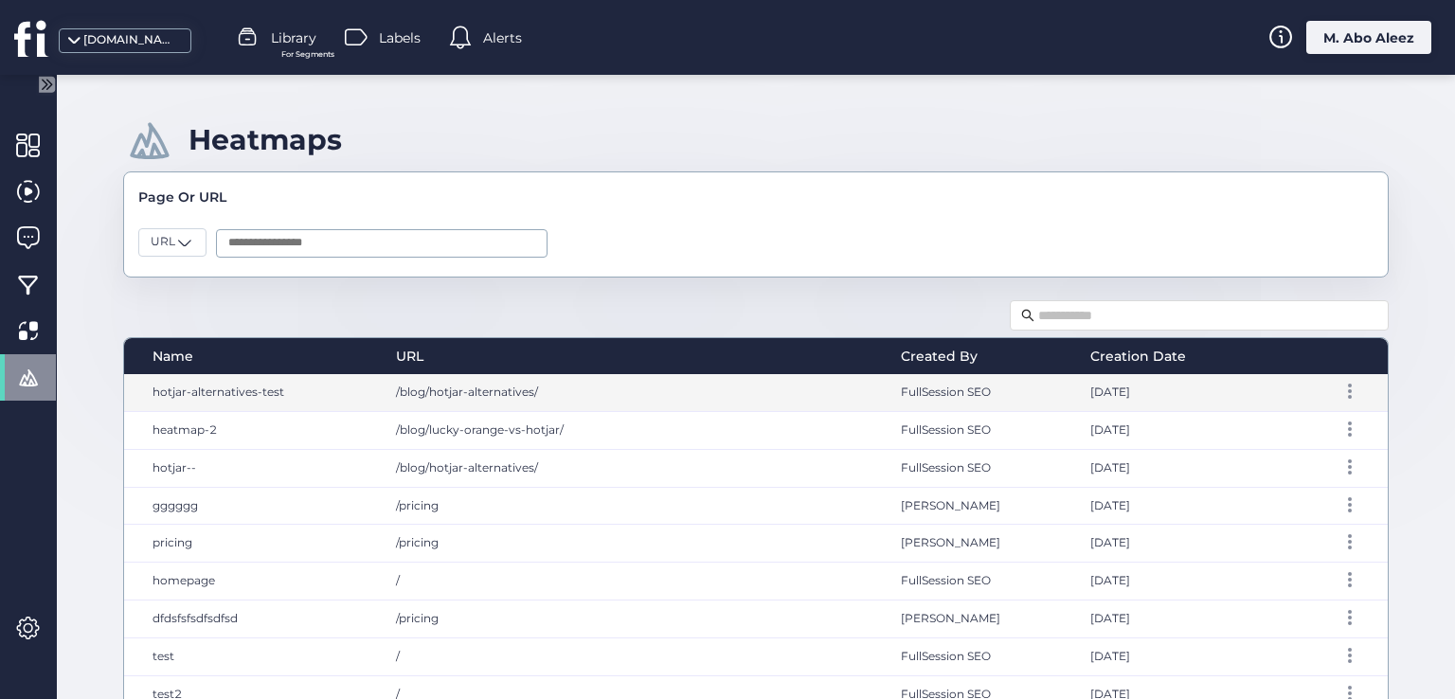
click at [485, 399] on div "/blog/hotjar-alternatives/" at bounding box center [630, 392] width 506 height 37
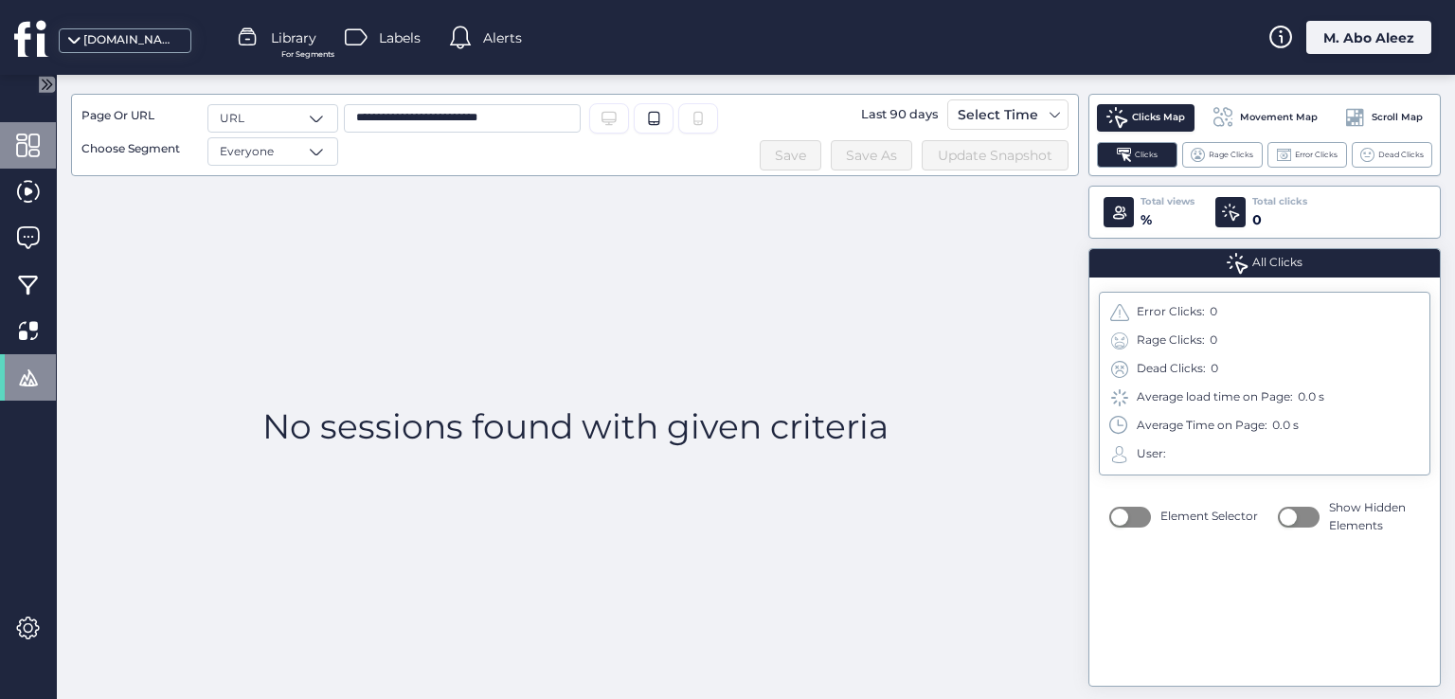
click at [10, 138] on div at bounding box center [28, 145] width 56 height 46
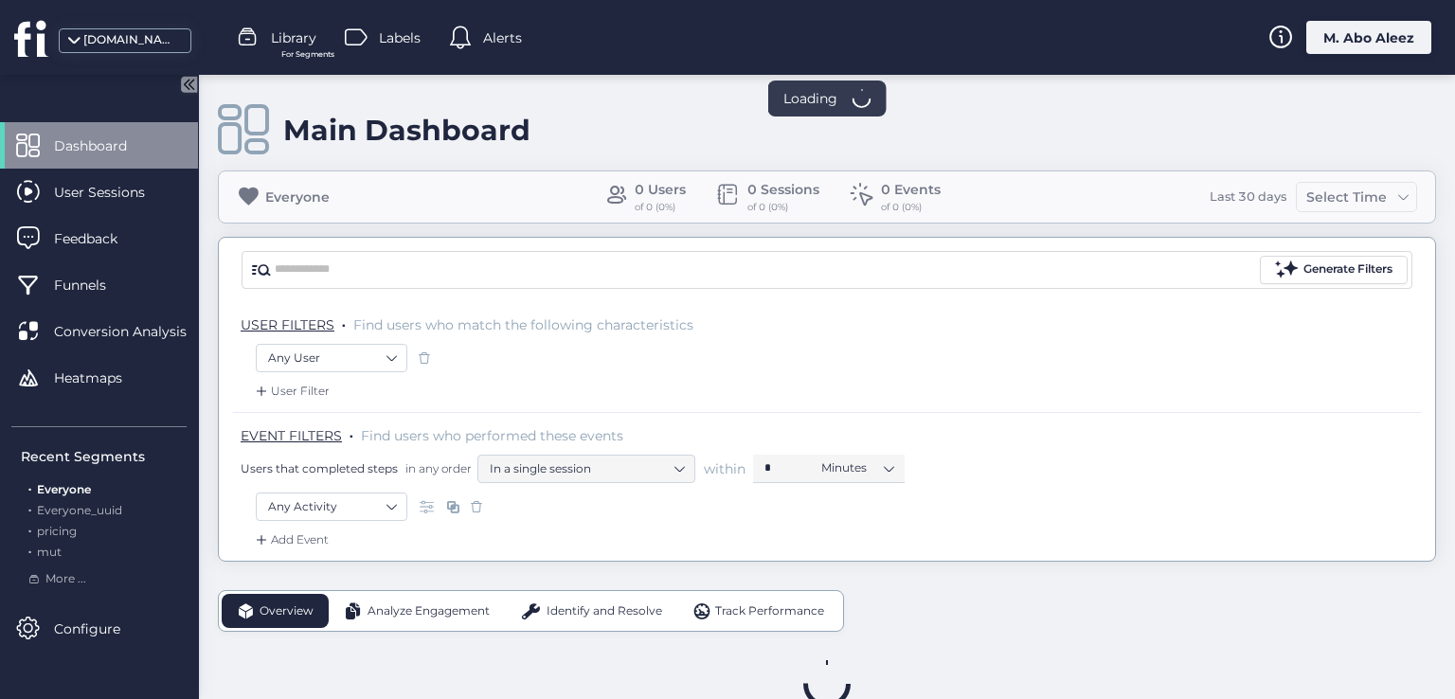
click at [1328, 32] on div "M. Abo Aleez" at bounding box center [1368, 37] width 125 height 33
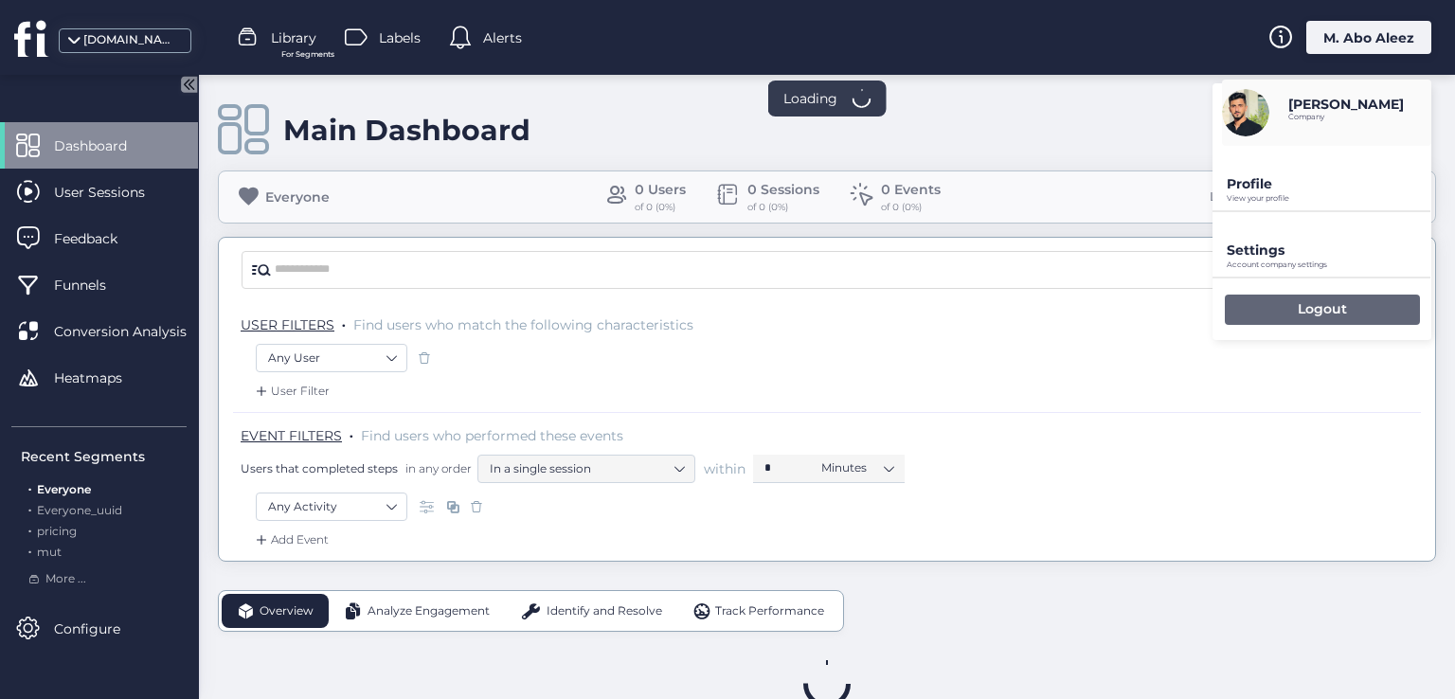
click at [1252, 310] on div "Logout" at bounding box center [1322, 310] width 195 height 30
